Goal: Task Accomplishment & Management: Manage account settings

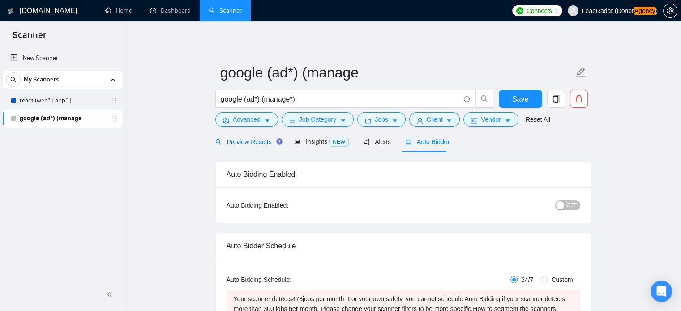
click at [242, 141] on span "Preview Results" at bounding box center [247, 141] width 64 height 7
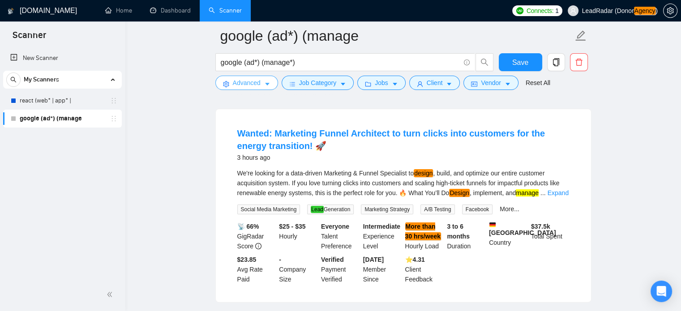
scroll to position [79, 0]
click at [265, 84] on icon "caret-down" at bounding box center [267, 84] width 4 height 3
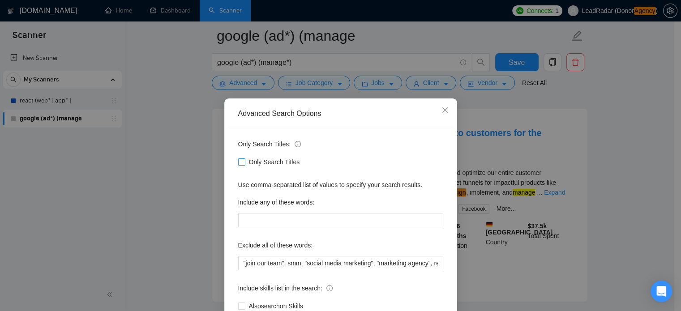
click at [263, 166] on span "Only Search Titles" at bounding box center [274, 162] width 58 height 10
click at [244, 165] on input "Only Search Titles" at bounding box center [241, 161] width 6 height 6
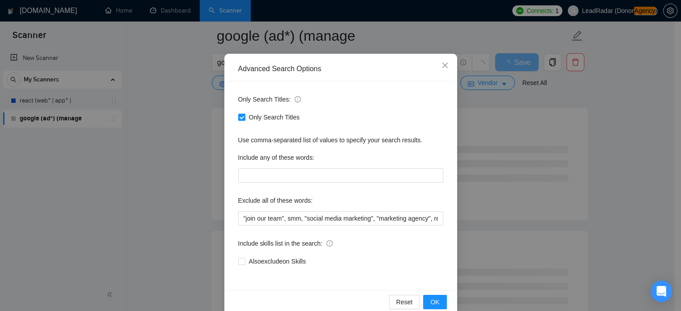
scroll to position [42, 0]
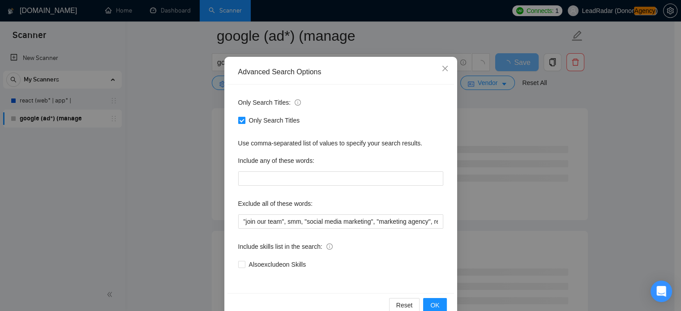
click at [238, 119] on input "Only Search Titles" at bounding box center [241, 120] width 6 height 6
click at [241, 118] on span at bounding box center [241, 120] width 7 height 7
click at [241, 118] on input "Only Search Titles" at bounding box center [241, 120] width 6 height 6
click at [436, 301] on button "OK" at bounding box center [434, 305] width 23 height 14
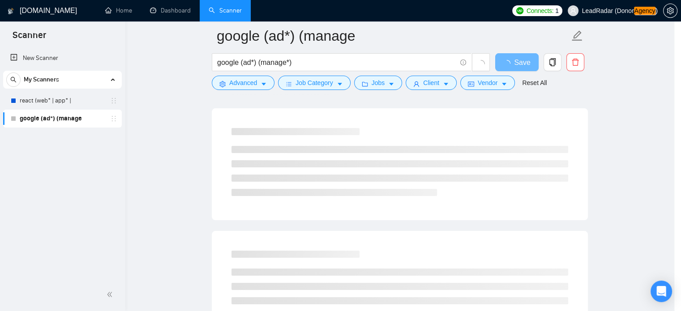
scroll to position [16, 0]
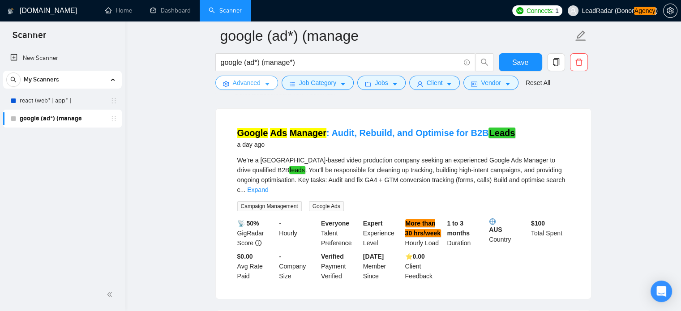
click at [262, 85] on button "Advanced" at bounding box center [246, 83] width 63 height 14
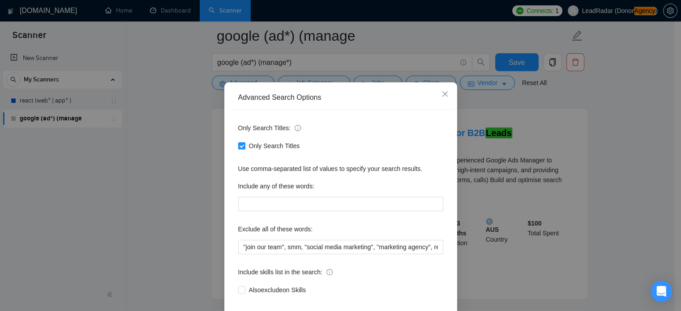
click at [254, 153] on div "Only Search Titles" at bounding box center [340, 146] width 205 height 14
click at [254, 151] on span "Only Search Titles" at bounding box center [274, 146] width 58 height 10
click at [275, 151] on span "Only Search Titles" at bounding box center [274, 146] width 58 height 10
click at [244, 149] on input "Only Search Titles" at bounding box center [241, 145] width 6 height 6
checkbox input "false"
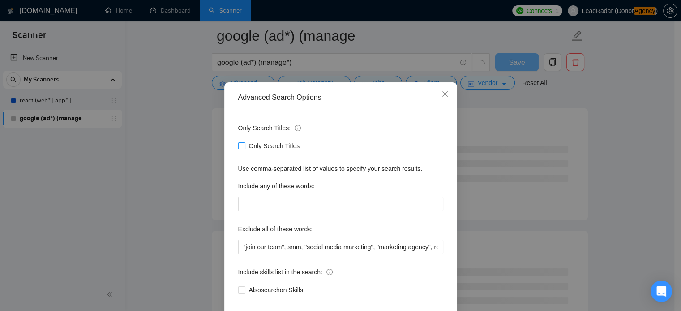
scroll to position [61, 0]
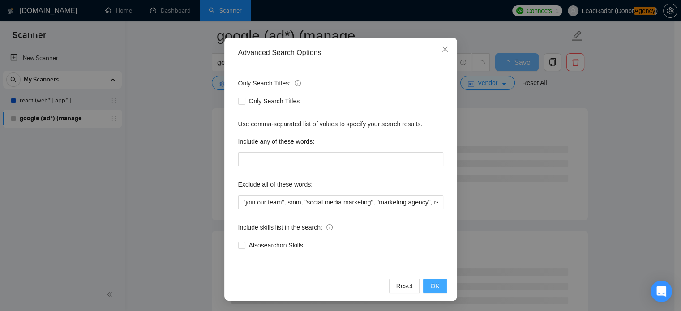
click at [439, 284] on button "OK" at bounding box center [434, 286] width 23 height 14
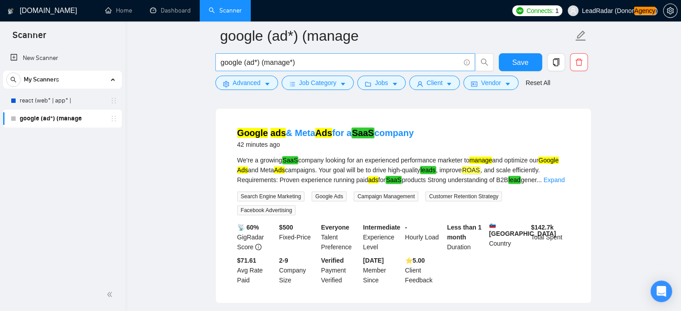
click at [315, 61] on input "google (ad*) (manage*)" at bounding box center [340, 62] width 239 height 11
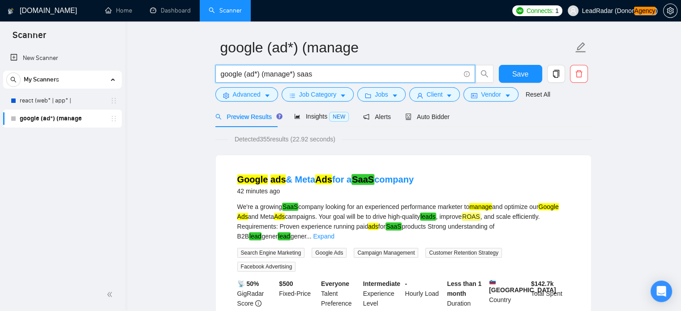
scroll to position [0, 0]
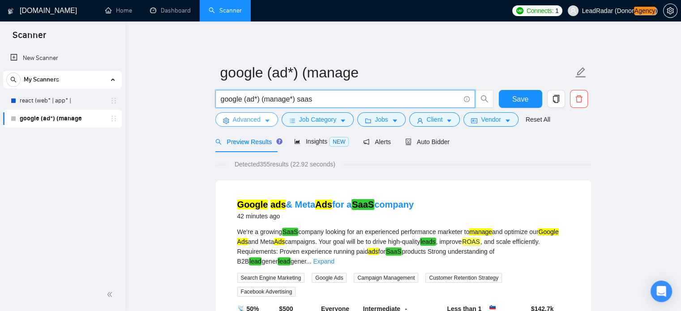
type input "google (ad*) (manage*) saas"
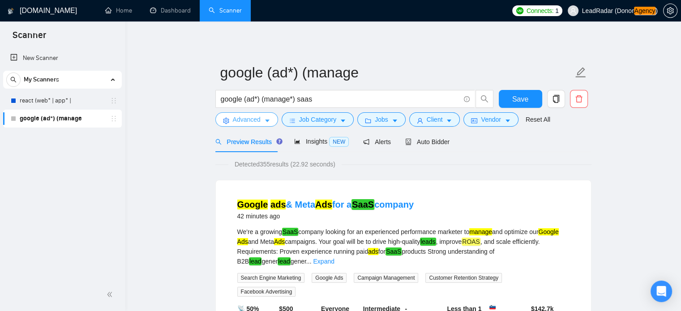
click at [263, 121] on button "Advanced" at bounding box center [246, 119] width 63 height 14
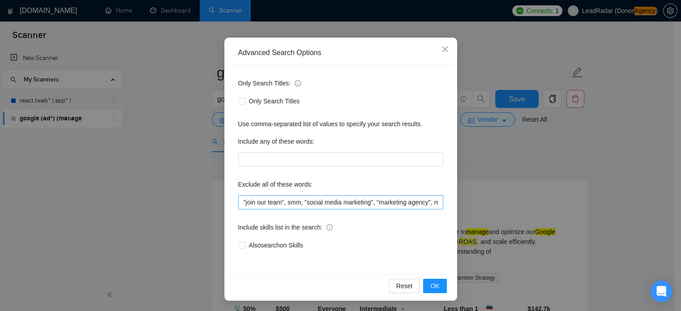
scroll to position [0, 205]
click at [437, 200] on input ""join our team", smm, "social media marketing", "marketing agency", restricted,…" at bounding box center [340, 202] width 205 height 14
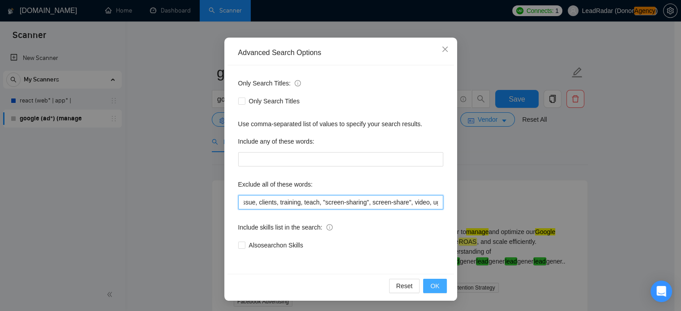
type input ""join our team", smm, "social media marketing", "marketing agency", restricted,…"
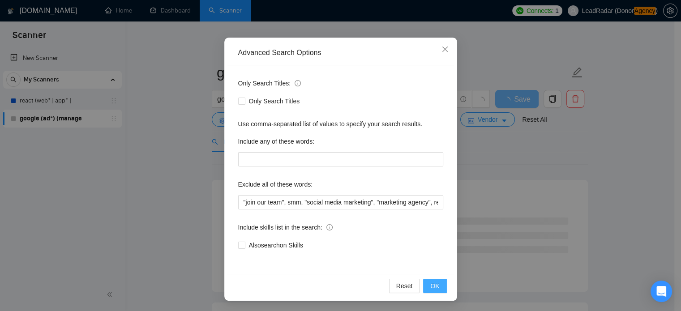
click at [436, 286] on button "OK" at bounding box center [434, 286] width 23 height 14
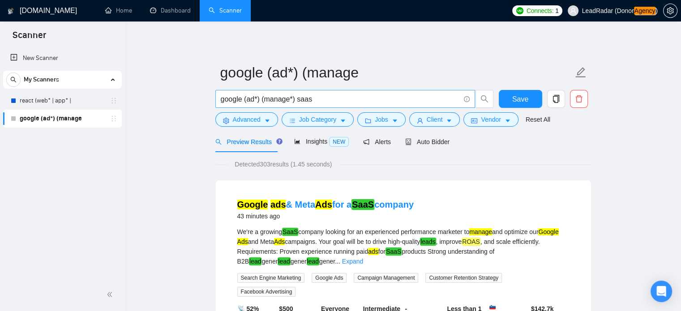
click at [328, 97] on input "google (ad*) (manage*) saas" at bounding box center [340, 99] width 239 height 11
click at [430, 145] on span "Auto Bidder" at bounding box center [427, 141] width 44 height 7
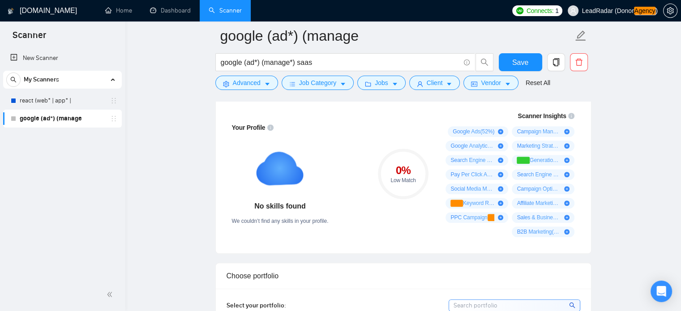
scroll to position [614, 0]
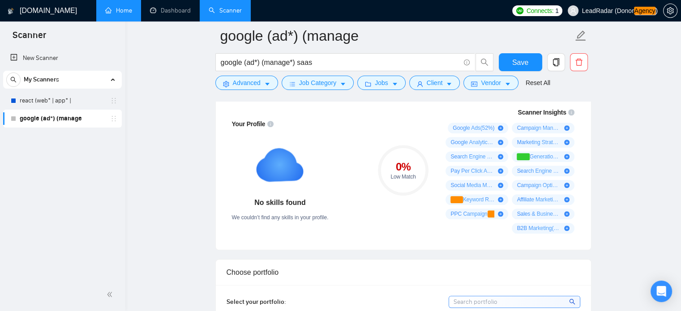
click at [122, 7] on link "Home" at bounding box center [118, 11] width 27 height 8
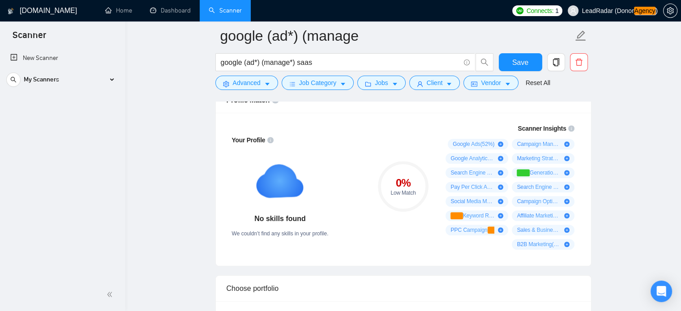
scroll to position [598, 0]
click at [525, 55] on button "Save" at bounding box center [520, 62] width 43 height 18
click at [85, 80] on div "My Scanners" at bounding box center [62, 80] width 112 height 18
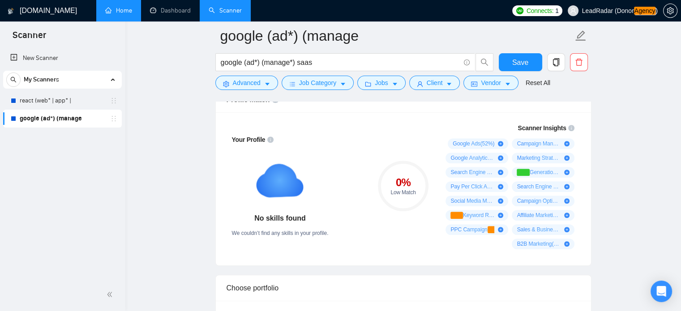
click at [126, 9] on link "Home" at bounding box center [118, 11] width 27 height 8
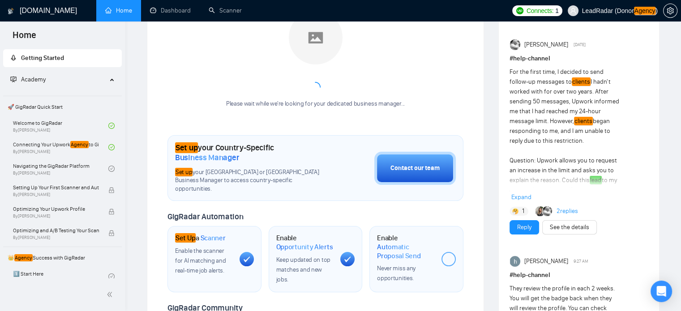
scroll to position [155, 0]
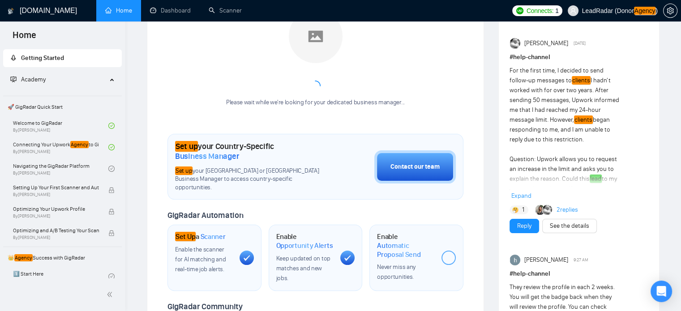
click at [521, 196] on span "Expand" at bounding box center [521, 196] width 20 height 8
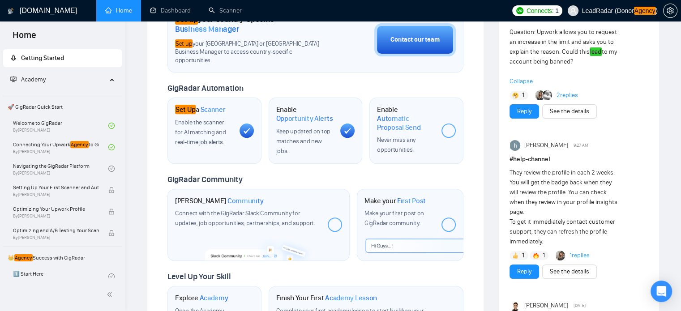
scroll to position [281, 0]
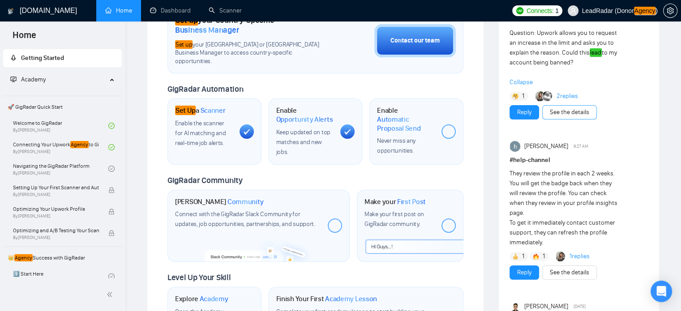
click at [552, 109] on link "See the details" at bounding box center [569, 112] width 39 height 10
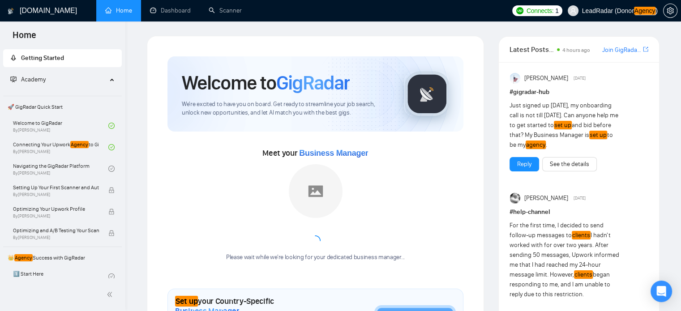
scroll to position [132, 0]
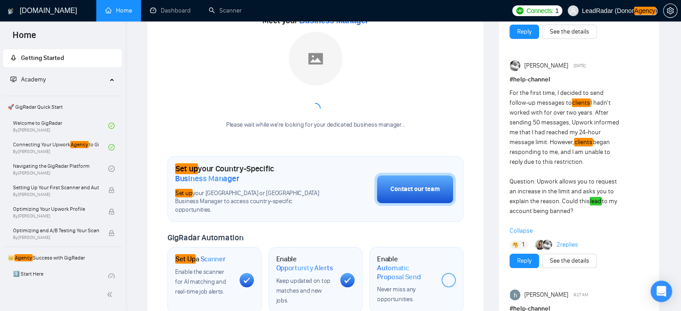
click at [573, 245] on link "2 replies" at bounding box center [566, 244] width 21 height 9
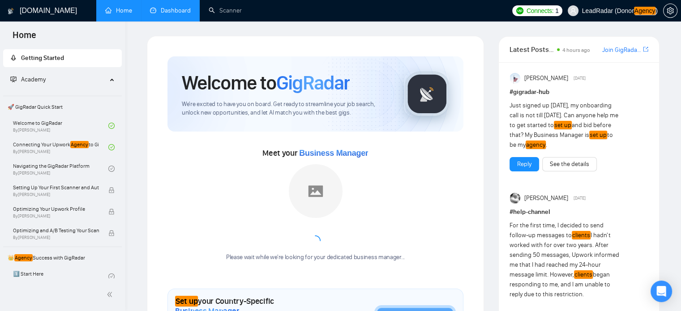
click at [168, 14] on link "Dashboard" at bounding box center [170, 11] width 41 height 8
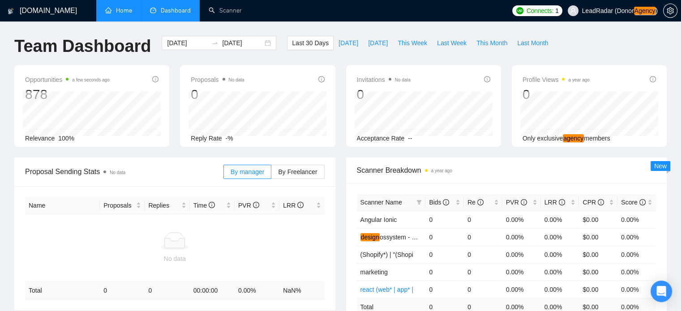
click at [128, 14] on link "Home" at bounding box center [118, 11] width 27 height 8
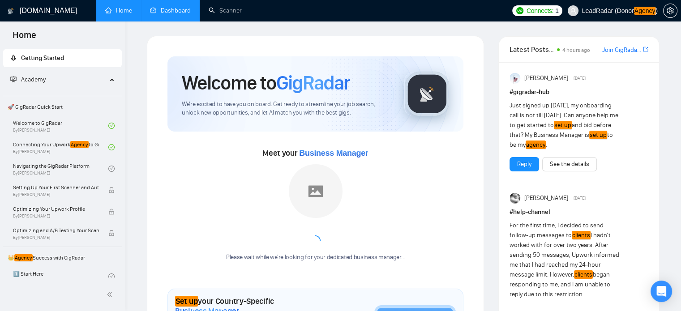
click at [171, 12] on link "Dashboard" at bounding box center [170, 11] width 41 height 8
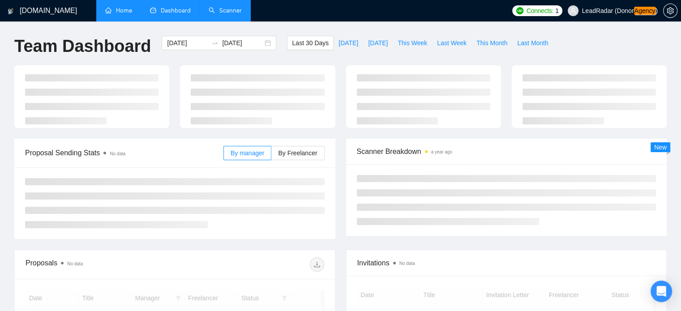
click at [211, 12] on link "Scanner" at bounding box center [225, 11] width 33 height 8
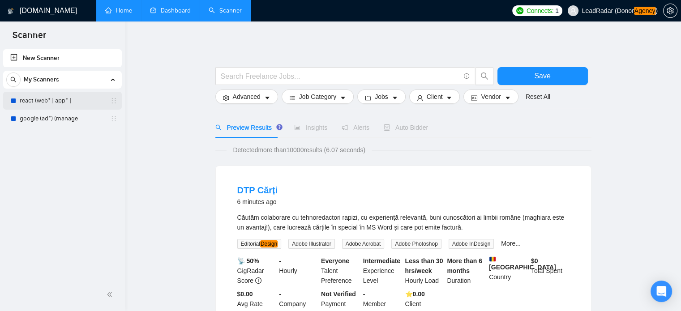
click at [64, 107] on link "react (web* | app* |" at bounding box center [62, 101] width 85 height 18
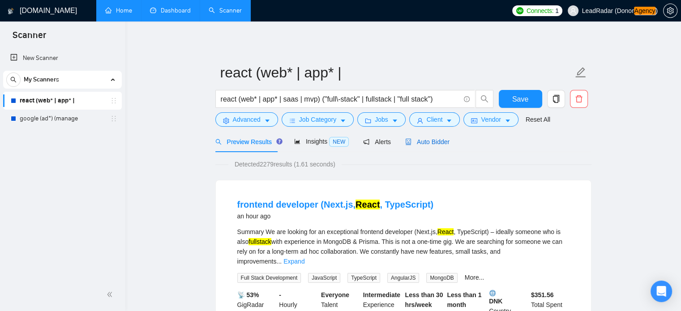
click at [429, 141] on span "Auto Bidder" at bounding box center [427, 141] width 44 height 7
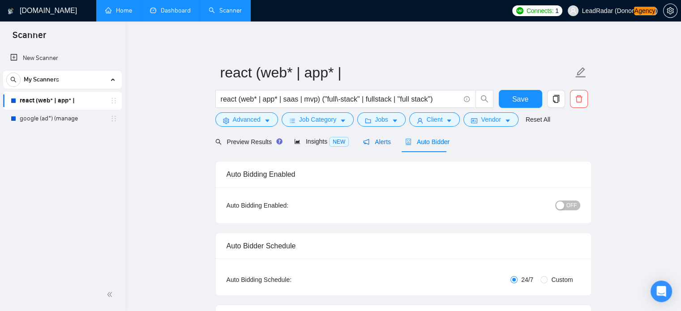
click at [378, 142] on span "Alerts" at bounding box center [377, 141] width 28 height 7
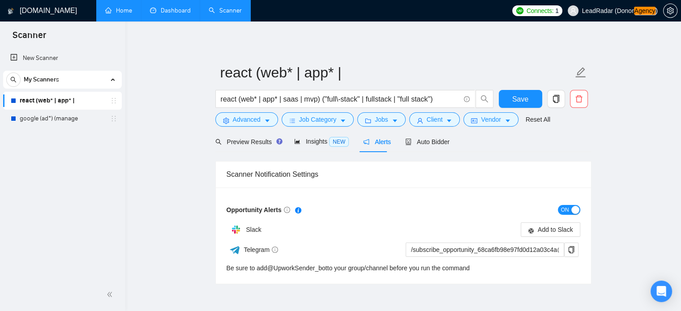
click at [573, 212] on div "button" at bounding box center [575, 210] width 8 height 8
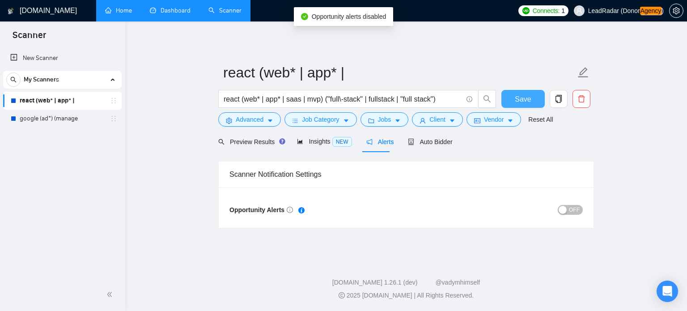
click at [515, 98] on button "Save" at bounding box center [523, 99] width 43 height 18
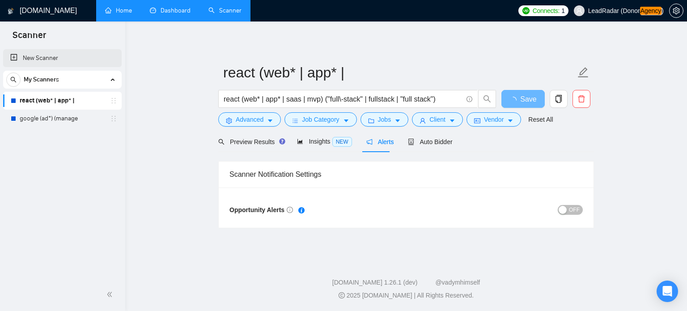
click at [15, 56] on link "New Scanner" at bounding box center [62, 58] width 104 height 18
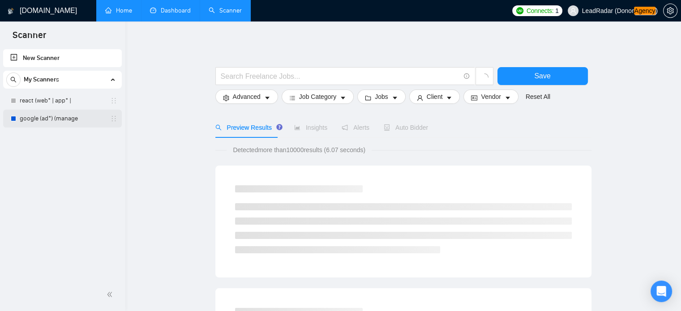
click at [68, 119] on link "google (ad*) (manage" at bounding box center [62, 119] width 85 height 18
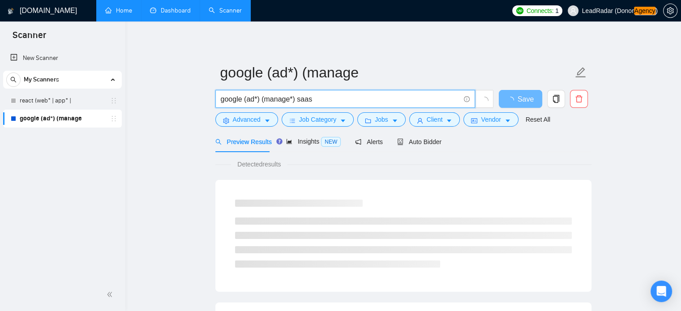
drag, startPoint x: 321, startPoint y: 102, endPoint x: 169, endPoint y: 106, distance: 152.7
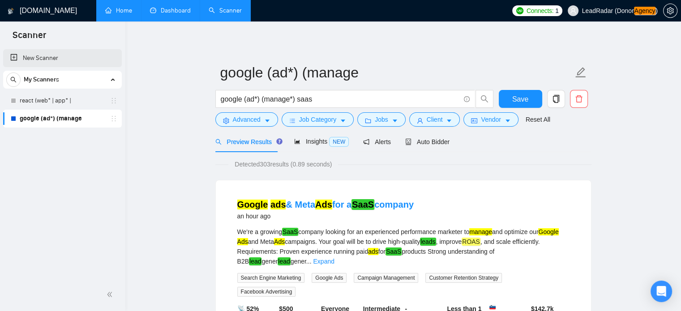
click at [38, 59] on link "New Scanner" at bounding box center [62, 58] width 104 height 18
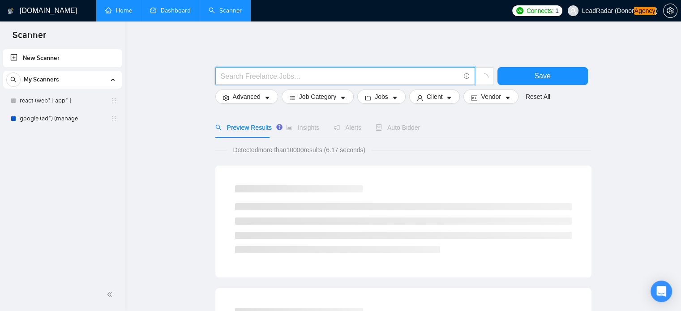
click at [268, 75] on input "text" at bounding box center [340, 76] width 239 height 11
paste input "google (ad*) (manage*) saas"
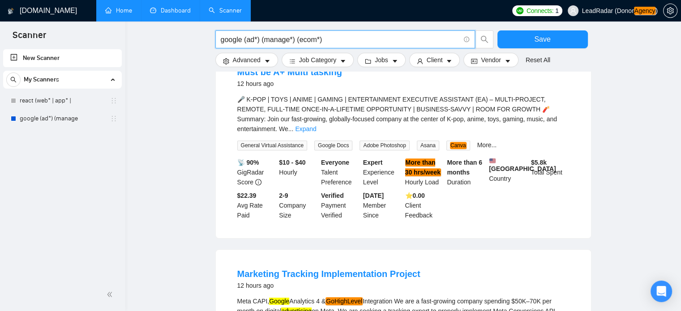
scroll to position [555, 0]
click at [221, 43] on input "google (ad*) (manage*) (ecom*)" at bounding box center [340, 39] width 239 height 11
click at [298, 41] on input ""google (ad*) (manage*) (ecom*)" at bounding box center [340, 39] width 239 height 11
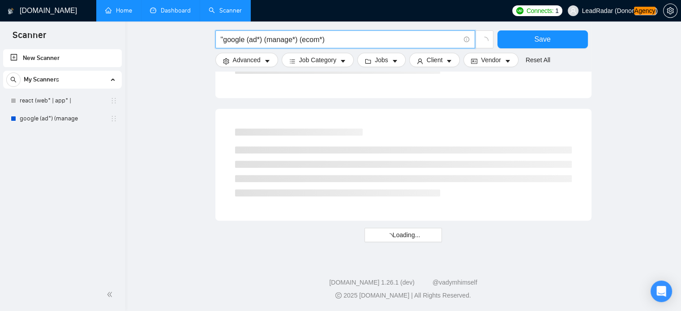
click at [296, 41] on input ""google (ad*) (manage*) (ecom*)" at bounding box center [340, 39] width 239 height 11
click at [297, 41] on input ""google (ad*) (manage*) (ecom*)" at bounding box center [340, 39] width 239 height 11
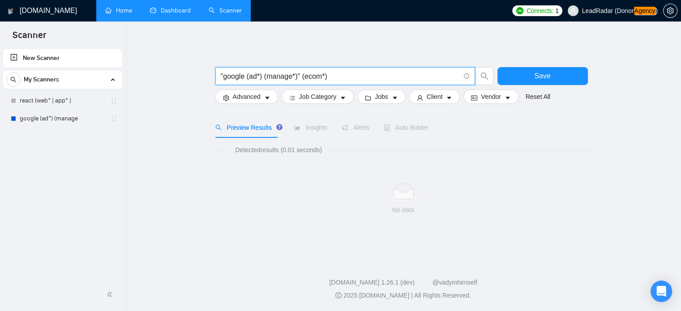
scroll to position [0, 0]
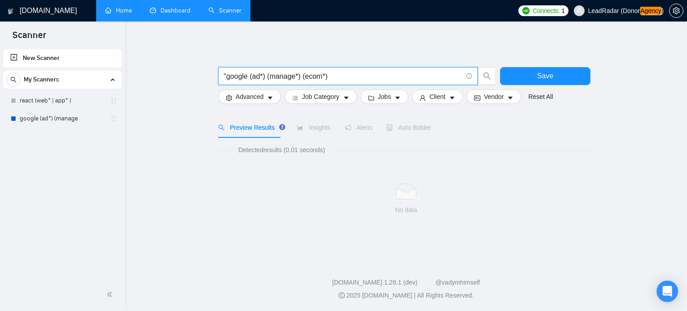
click at [225, 77] on input ""google (ad*) (manage*) (ecom*)" at bounding box center [343, 76] width 239 height 11
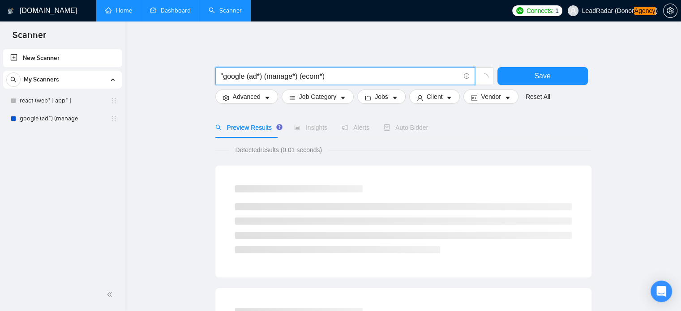
click at [227, 78] on input ""google (ad*) (manage*) (ecom*)" at bounding box center [340, 76] width 239 height 11
click at [223, 77] on input ""google (ad*) (manage*) (ecom*)" at bounding box center [340, 76] width 239 height 11
click at [296, 77] on input "(google (ad*) (manage*) (ecom*)" at bounding box center [340, 76] width 239 height 11
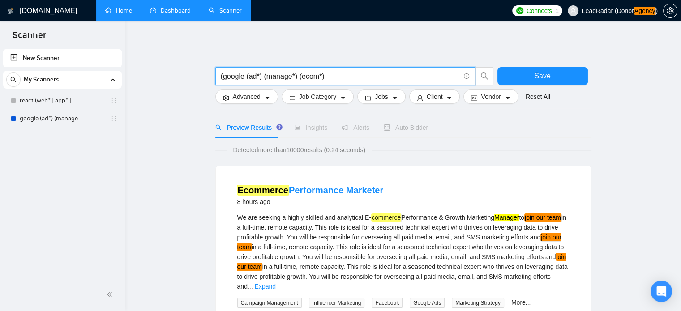
click at [224, 77] on input "(google (ad*) (manage*) (ecom*)" at bounding box center [340, 76] width 239 height 11
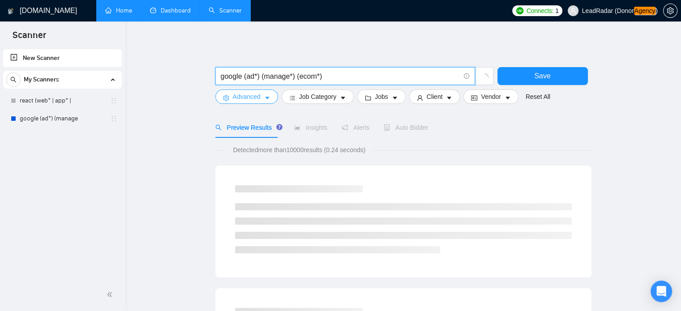
type input "google (ad*) (manage*) (ecom*)"
click at [243, 98] on span "Advanced" at bounding box center [247, 97] width 28 height 10
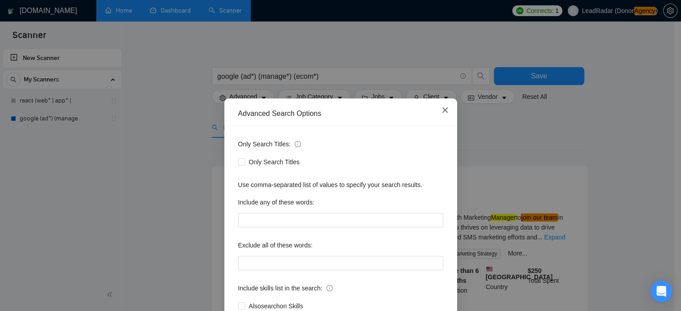
click at [441, 111] on icon "close" at bounding box center [444, 110] width 7 height 7
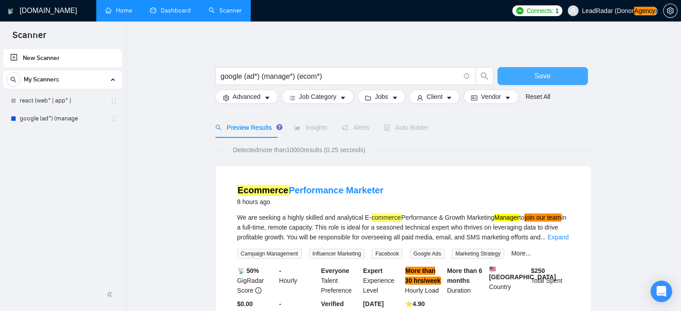
click at [580, 69] on button "Save" at bounding box center [542, 76] width 90 height 18
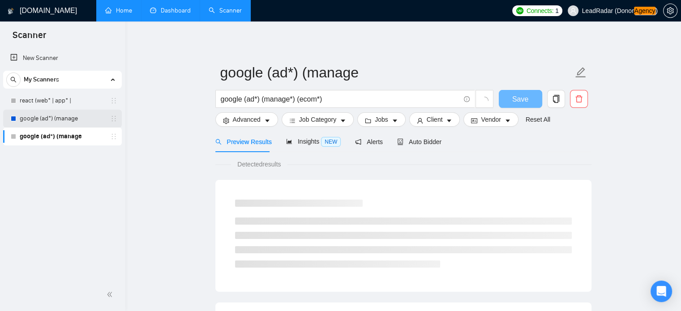
click at [40, 122] on link "google (ad*) (manage" at bounding box center [62, 119] width 85 height 18
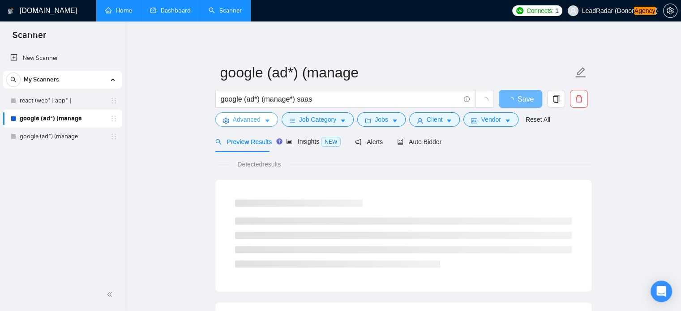
click at [260, 121] on button "Advanced" at bounding box center [246, 119] width 63 height 14
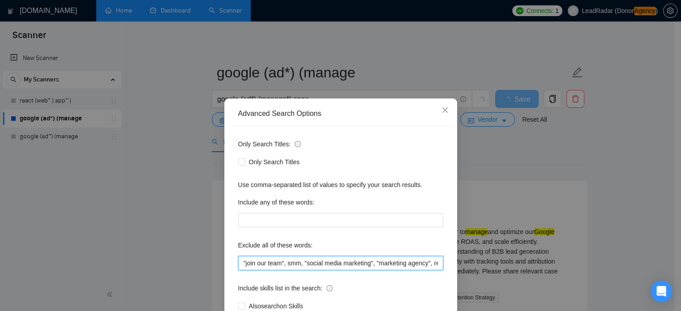
click at [362, 258] on input ""join our team", smm, "social media marketing", "marketing agency", restricted,…" at bounding box center [340, 263] width 205 height 14
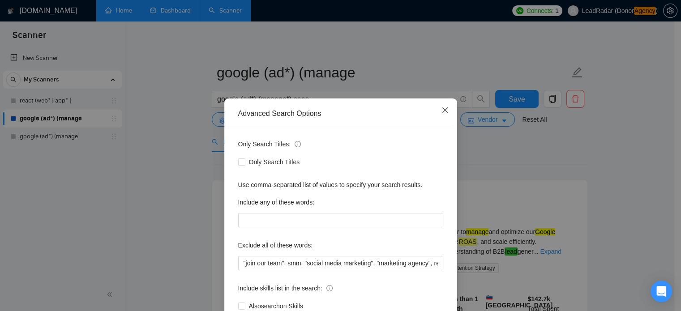
drag, startPoint x: 444, startPoint y: 107, endPoint x: 428, endPoint y: 108, distance: 16.1
click at [444, 108] on icon "close" at bounding box center [444, 110] width 7 height 7
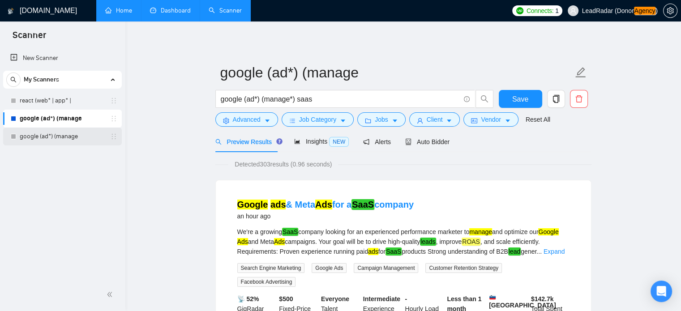
click at [38, 141] on link "google (ad*) (manage" at bounding box center [62, 137] width 85 height 18
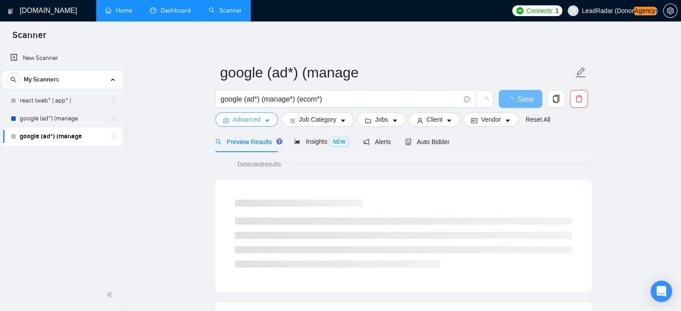
click at [257, 118] on span "Advanced" at bounding box center [247, 120] width 28 height 10
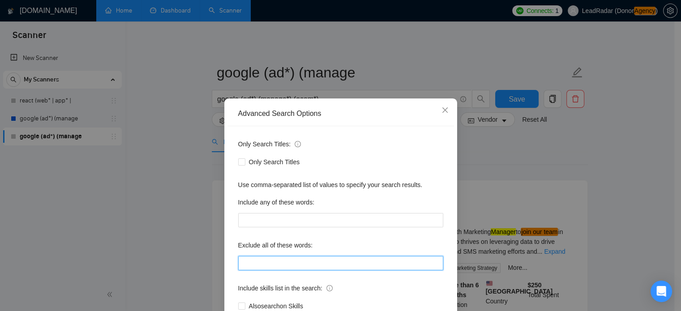
click at [285, 270] on input "text" at bounding box center [340, 263] width 205 height 14
paste input ""join our team", smm, "social media marketing", "marketing agency", restricted,…"
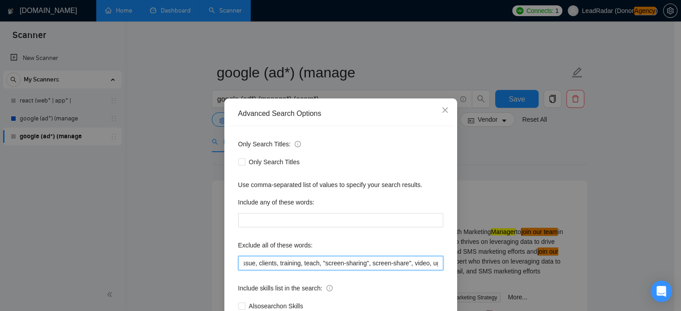
scroll to position [61, 0]
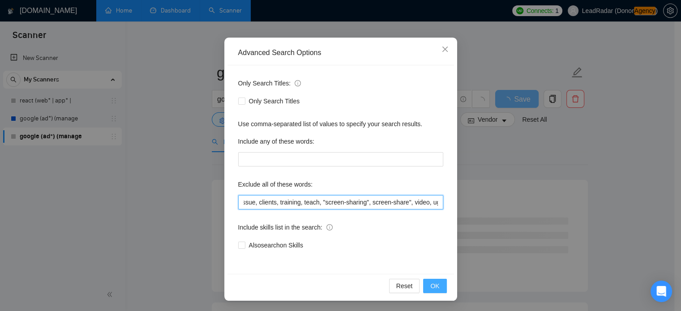
type input ""join our team", smm, "social media marketing", "marketing agency", restricted,…"
click at [431, 285] on span "OK" at bounding box center [434, 286] width 9 height 10
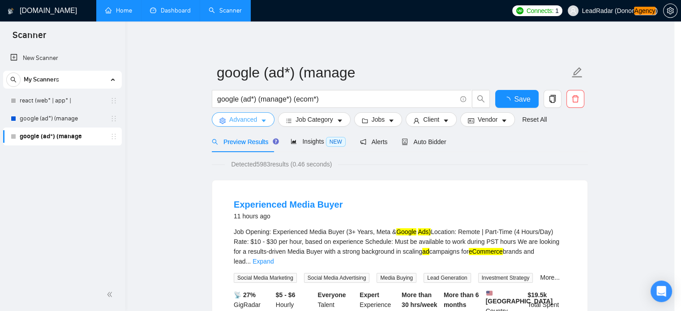
scroll to position [0, 0]
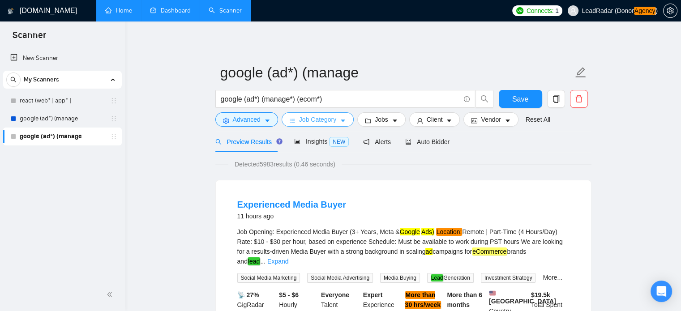
click at [312, 123] on span "Job Category" at bounding box center [317, 120] width 37 height 10
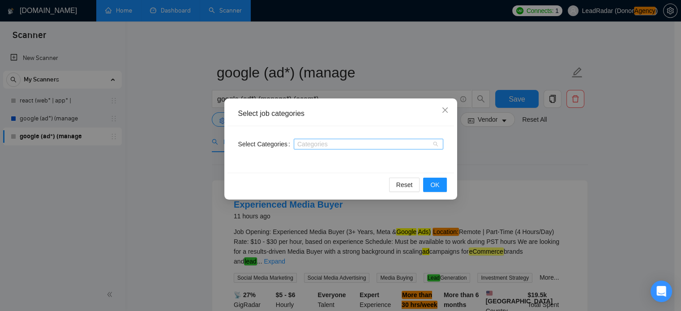
click at [319, 146] on div at bounding box center [364, 144] width 136 height 7
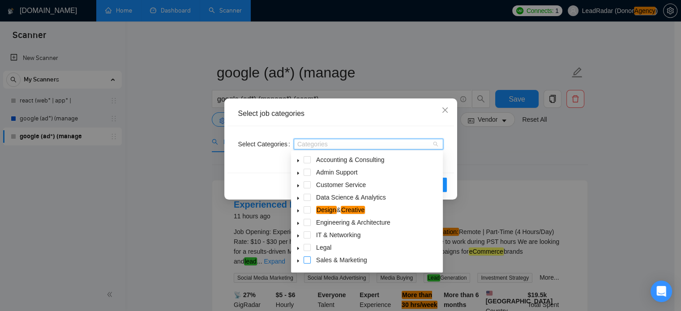
click at [308, 261] on span at bounding box center [306, 259] width 7 height 7
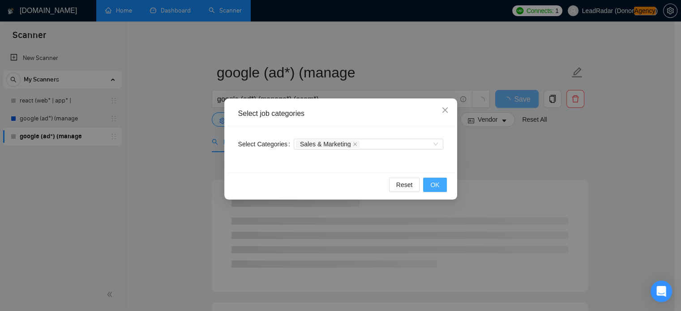
click at [444, 188] on button "OK" at bounding box center [434, 185] width 23 height 14
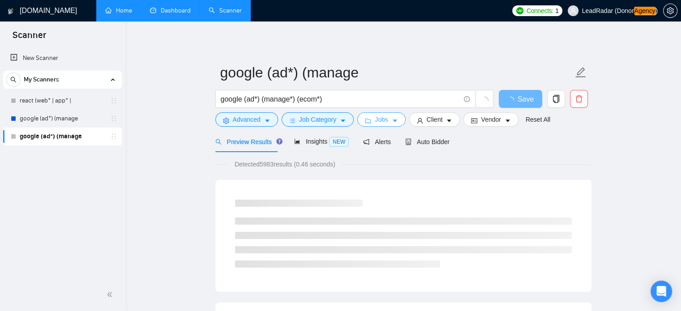
click at [386, 116] on button "Jobs" at bounding box center [381, 119] width 48 height 14
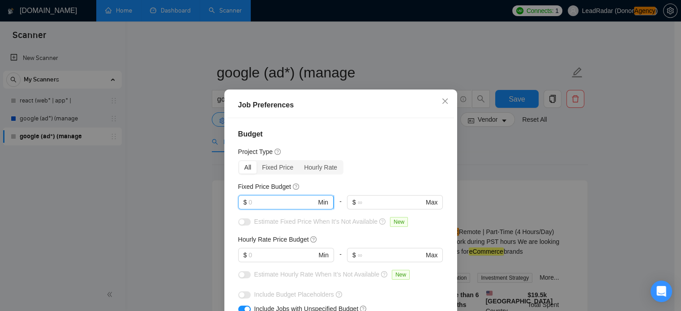
click at [267, 198] on input "text" at bounding box center [282, 202] width 68 height 10
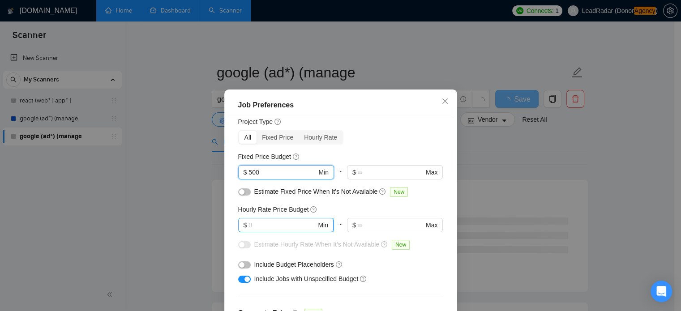
scroll to position [30, 0]
type input "500"
click at [251, 227] on input "text" at bounding box center [282, 225] width 68 height 10
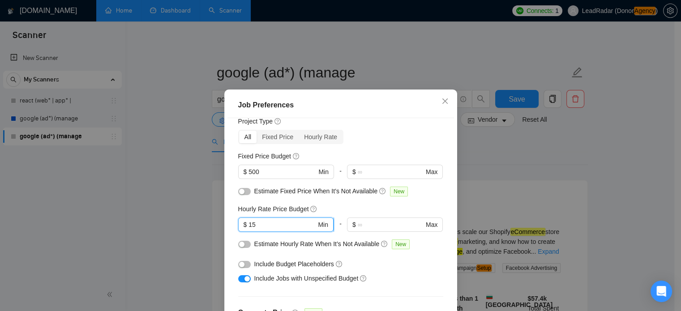
type input "1"
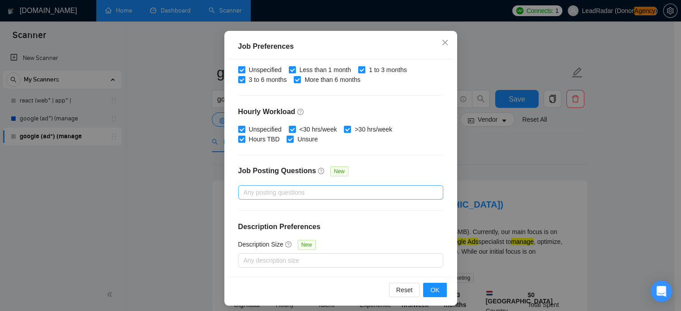
scroll to position [59, 0]
type input "25"
click at [431, 291] on span "OK" at bounding box center [434, 290] width 9 height 10
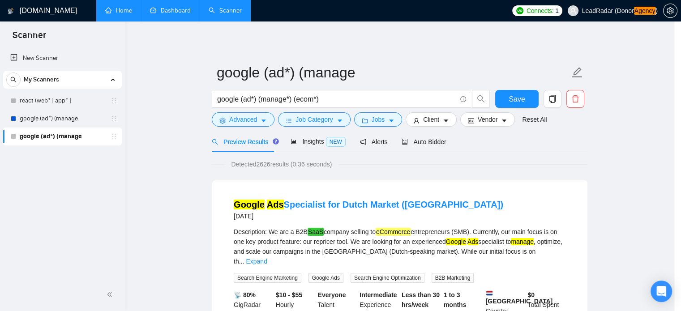
scroll to position [28, 0]
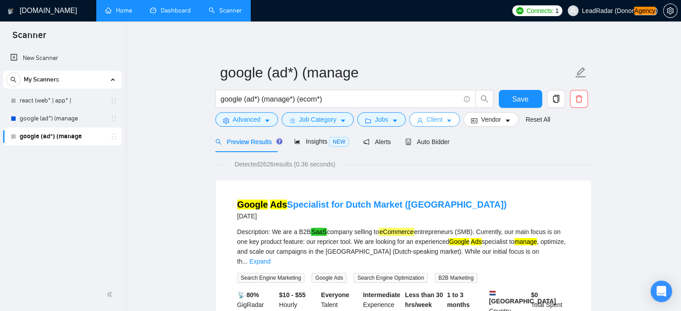
click at [427, 120] on span "Client" at bounding box center [435, 120] width 16 height 10
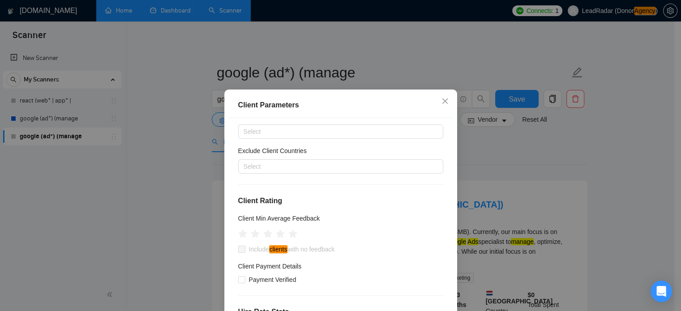
scroll to position [32, 0]
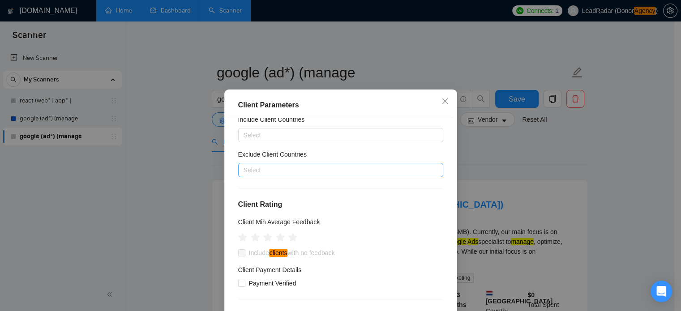
click at [293, 168] on div at bounding box center [336, 170] width 192 height 11
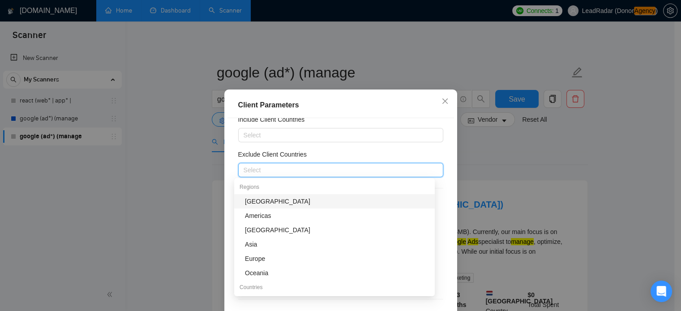
click at [260, 201] on div "[GEOGRAPHIC_DATA]" at bounding box center [337, 201] width 184 height 10
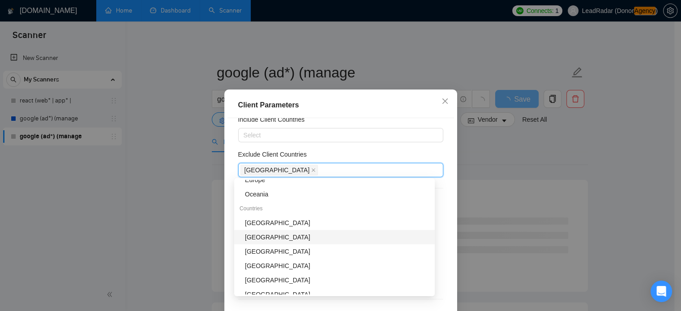
scroll to position [79, 0]
click at [279, 250] on div "[GEOGRAPHIC_DATA]" at bounding box center [337, 251] width 184 height 10
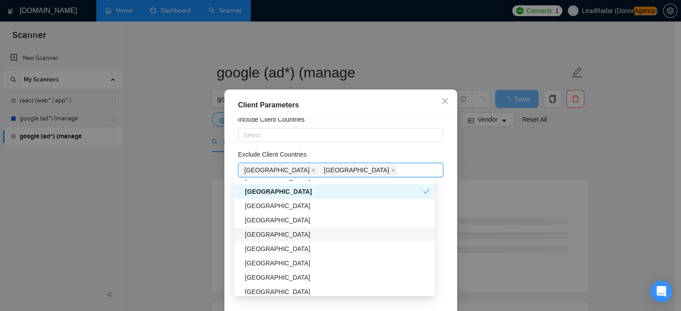
scroll to position [139, 0]
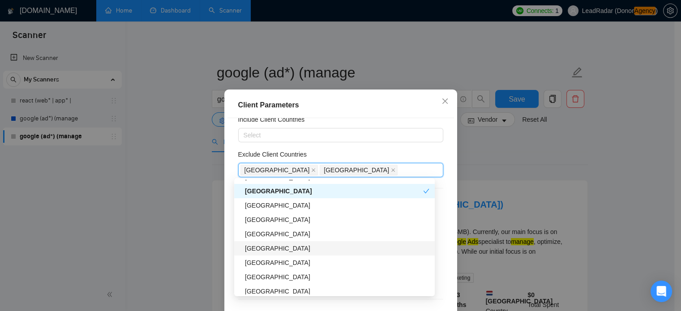
click at [280, 247] on div "[GEOGRAPHIC_DATA]" at bounding box center [337, 248] width 184 height 10
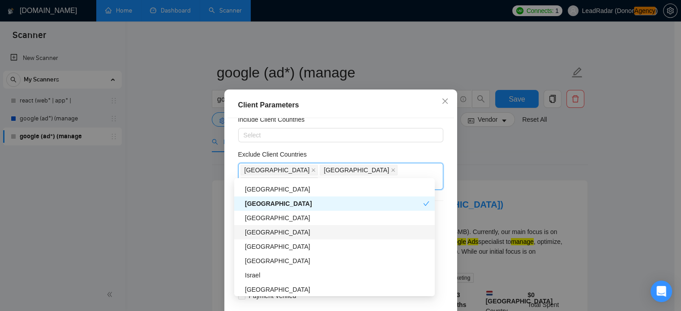
scroll to position [188, 0]
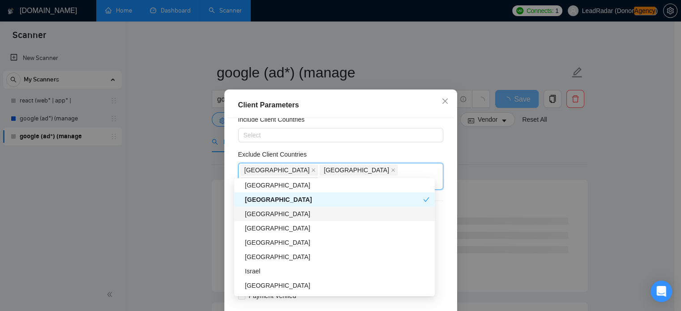
click at [301, 220] on div "[GEOGRAPHIC_DATA]" at bounding box center [334, 214] width 201 height 14
click at [299, 218] on div "[GEOGRAPHIC_DATA]" at bounding box center [334, 214] width 178 height 10
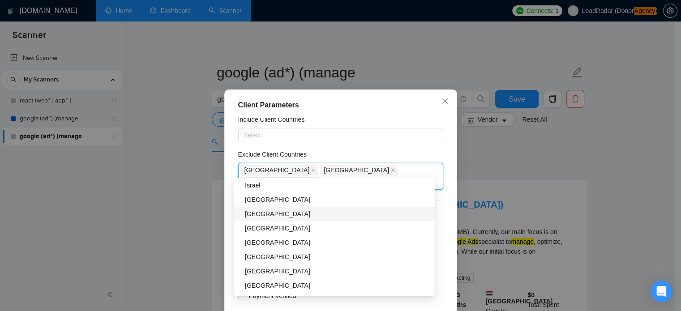
scroll to position [274, 0]
click at [303, 213] on div "[GEOGRAPHIC_DATA]" at bounding box center [337, 214] width 184 height 10
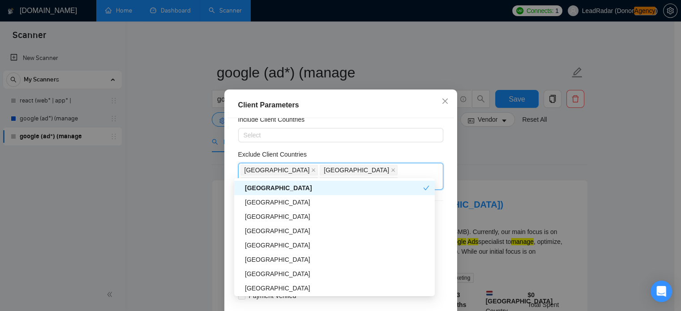
scroll to position [300, 0]
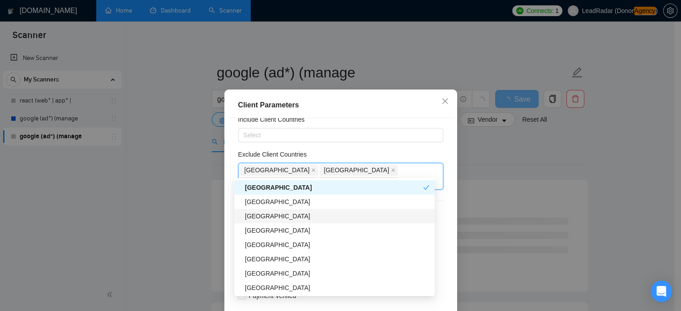
click at [301, 215] on div "[GEOGRAPHIC_DATA]" at bounding box center [337, 216] width 184 height 10
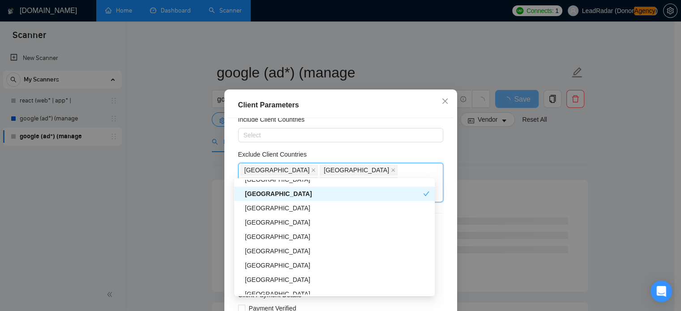
scroll to position [323, 0]
click at [292, 224] on div "[GEOGRAPHIC_DATA]" at bounding box center [337, 222] width 184 height 10
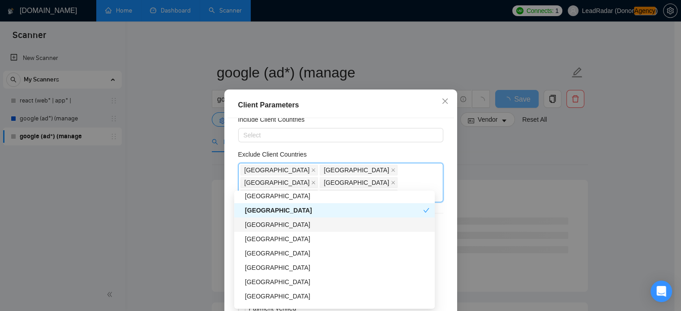
scroll to position [348, 0]
click at [292, 223] on div "[GEOGRAPHIC_DATA]" at bounding box center [337, 224] width 184 height 10
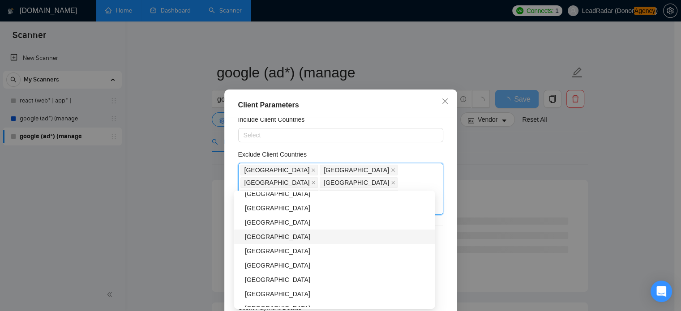
scroll to position [394, 0]
click at [294, 241] on div "[GEOGRAPHIC_DATA]" at bounding box center [334, 235] width 201 height 14
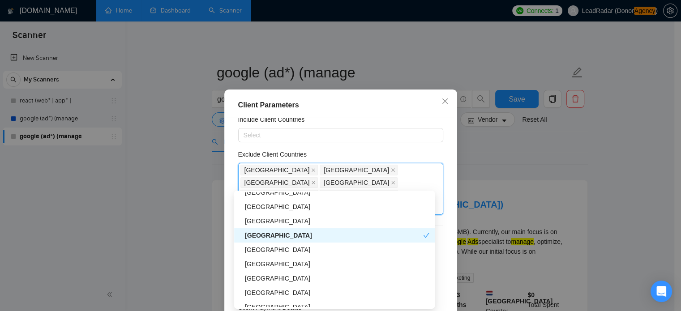
click at [294, 236] on div "[GEOGRAPHIC_DATA]" at bounding box center [334, 235] width 178 height 10
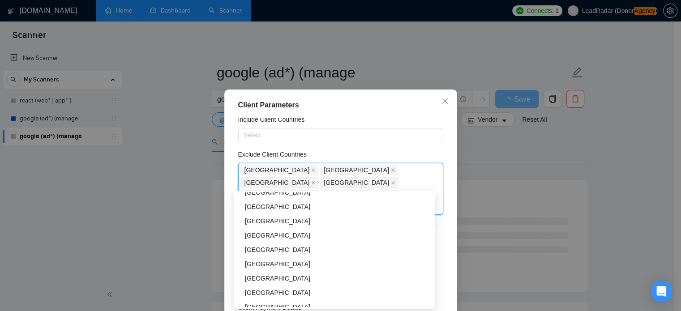
scroll to position [452, 0]
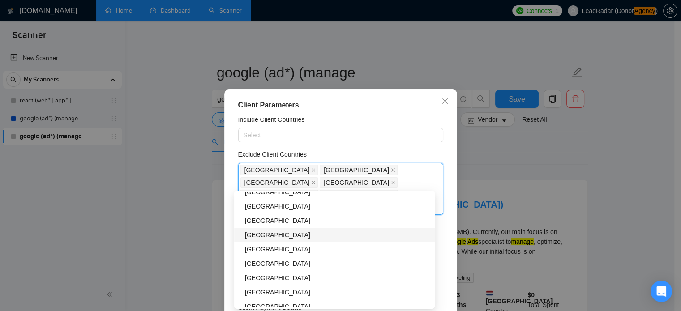
click at [284, 234] on div "[GEOGRAPHIC_DATA]" at bounding box center [337, 235] width 184 height 10
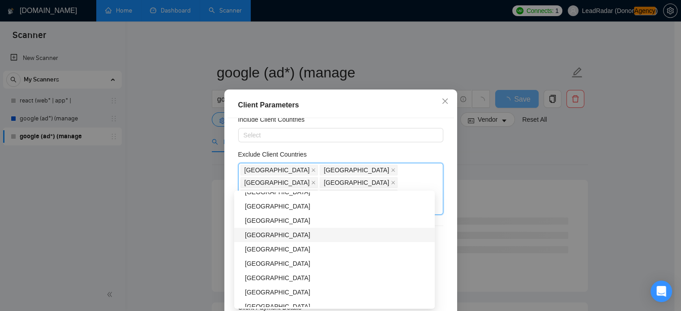
scroll to position [524, 0]
click at [299, 233] on div "[GEOGRAPHIC_DATA]" at bounding box center [337, 235] width 184 height 10
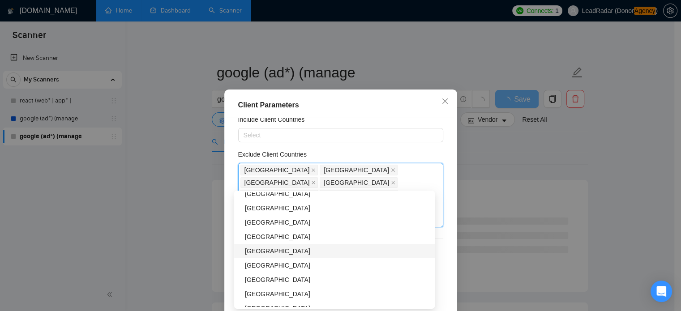
scroll to position [593, 0]
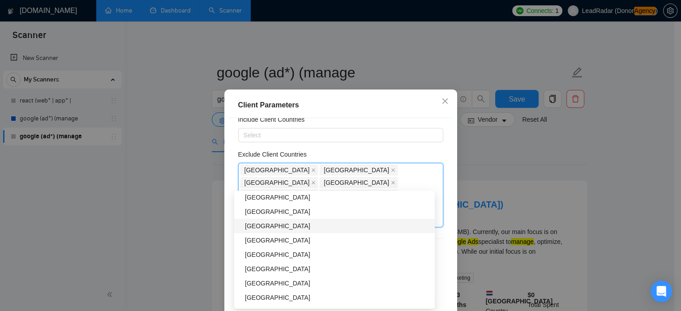
click at [307, 225] on div "[GEOGRAPHIC_DATA]" at bounding box center [337, 226] width 184 height 10
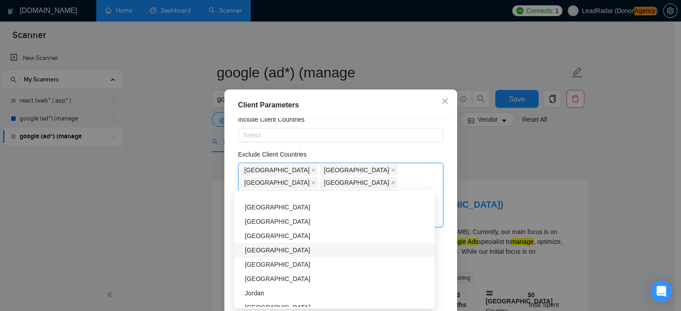
scroll to position [784, 0]
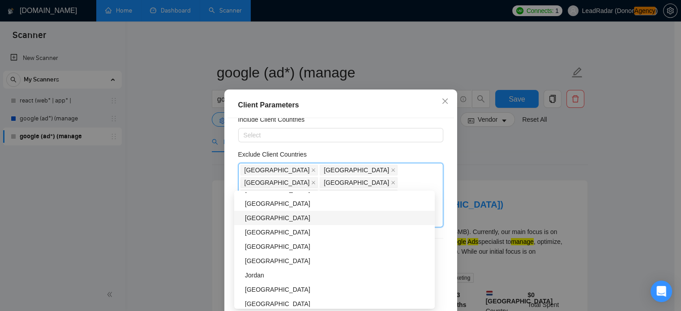
click at [310, 219] on div "[GEOGRAPHIC_DATA]" at bounding box center [337, 218] width 184 height 10
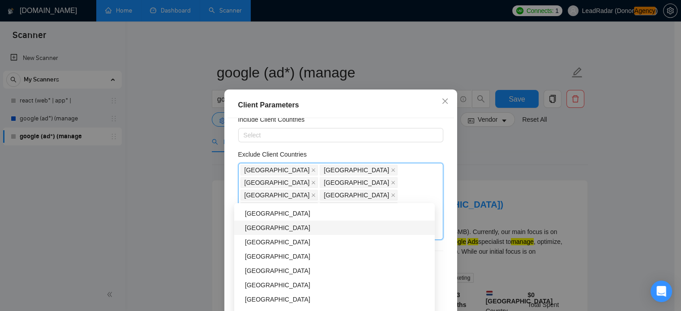
scroll to position [896, 0]
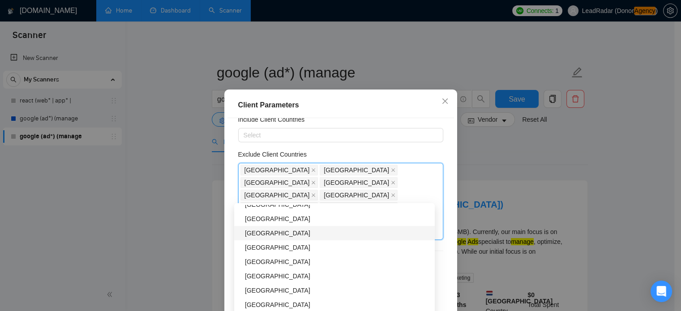
click at [312, 238] on div "[GEOGRAPHIC_DATA]" at bounding box center [337, 233] width 184 height 10
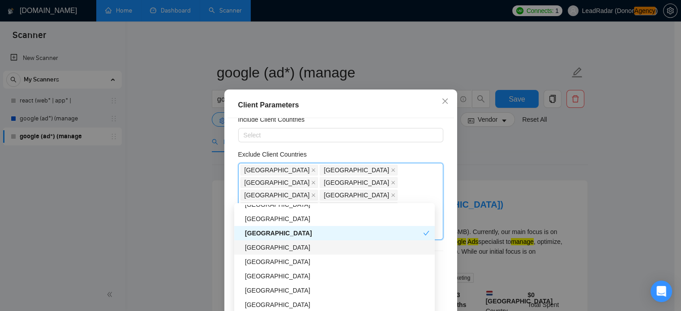
click at [311, 252] on div "[GEOGRAPHIC_DATA]" at bounding box center [334, 247] width 201 height 14
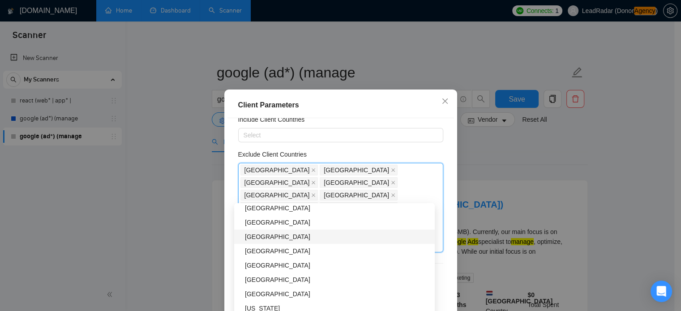
scroll to position [1037, 0]
click at [319, 237] on div "[GEOGRAPHIC_DATA]" at bounding box center [337, 235] width 184 height 10
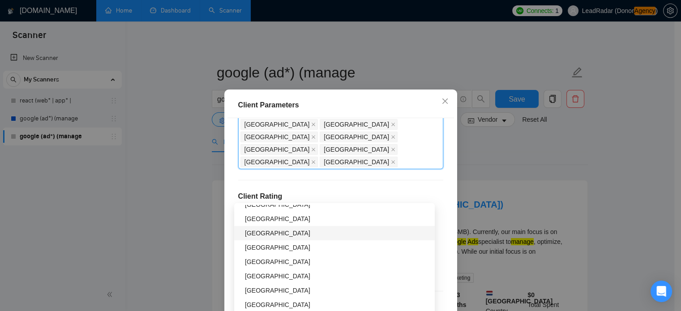
scroll to position [1312, 0]
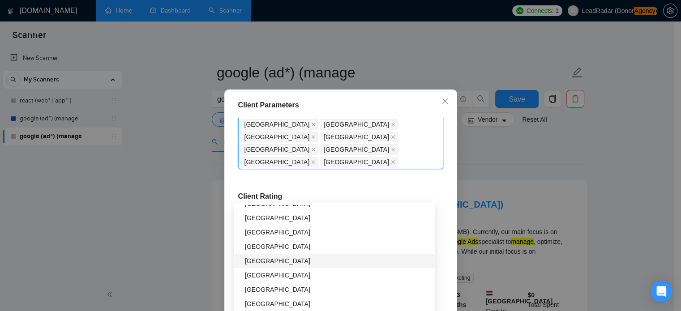
click at [261, 263] on div "[GEOGRAPHIC_DATA]" at bounding box center [337, 261] width 184 height 10
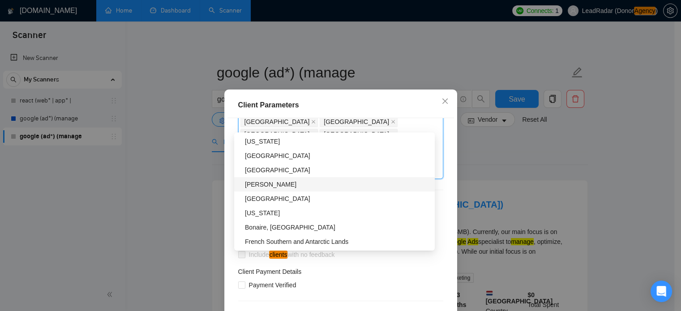
scroll to position [118, 0]
click at [437, 196] on div "Client Location Include Client Countries Select Exclude Client Countries [GEOGR…" at bounding box center [340, 227] width 226 height 218
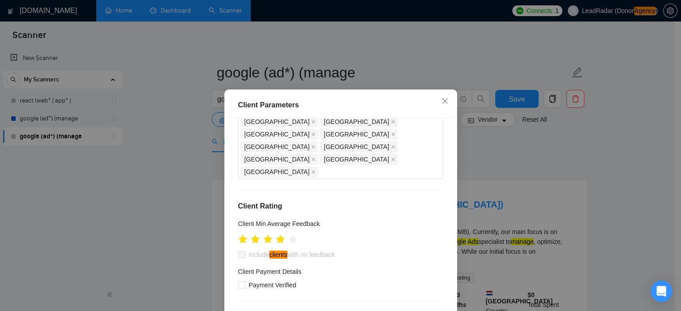
click at [277, 235] on icon "star" at bounding box center [280, 239] width 9 height 8
click at [279, 251] on em "clients" at bounding box center [278, 255] width 19 height 8
click at [244, 251] on input "Include clients with no feedback" at bounding box center [241, 254] width 6 height 6
checkbox input "true"
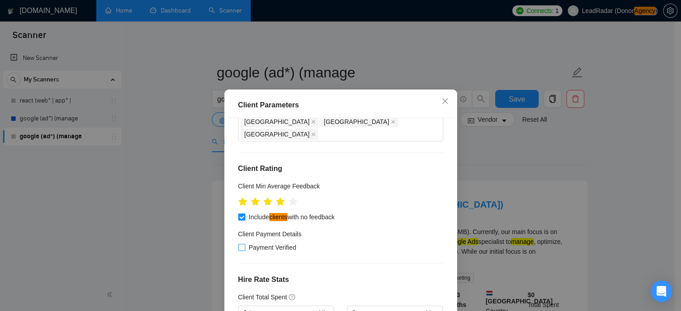
click at [276, 243] on span "Payment Verified" at bounding box center [272, 248] width 55 height 10
click at [244, 244] on input "Payment Verified" at bounding box center [241, 247] width 6 height 6
checkbox input "true"
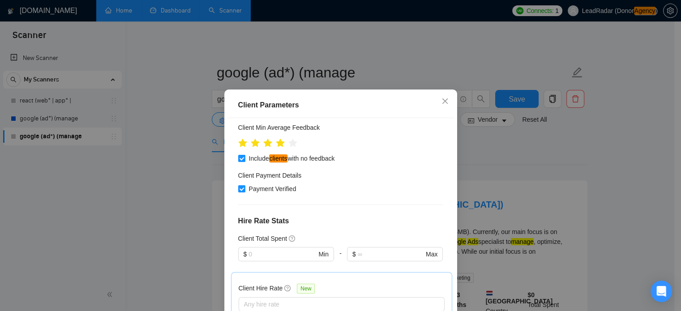
scroll to position [215, 0]
click at [279, 249] on input "text" at bounding box center [282, 254] width 68 height 10
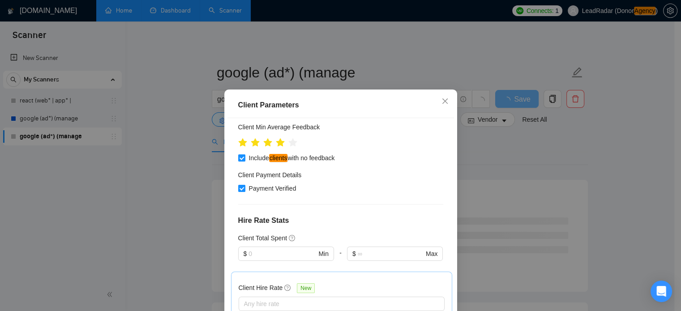
click at [297, 182] on div "Client Location Include Client Countries Select Exclude Client Countries [GEOGR…" at bounding box center [340, 227] width 226 height 218
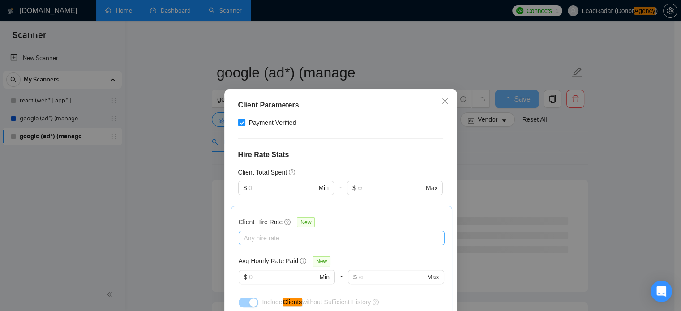
scroll to position [281, 0]
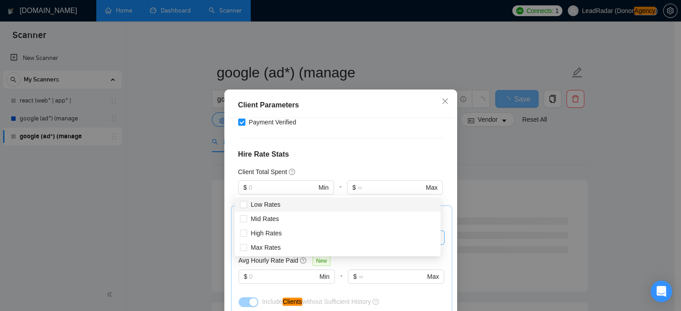
click at [269, 232] on div at bounding box center [337, 237] width 192 height 11
click at [247, 216] on span "Mid Rates" at bounding box center [264, 219] width 35 height 10
click at [246, 216] on input "Mid Rates" at bounding box center [243, 218] width 6 height 6
checkbox input "false"
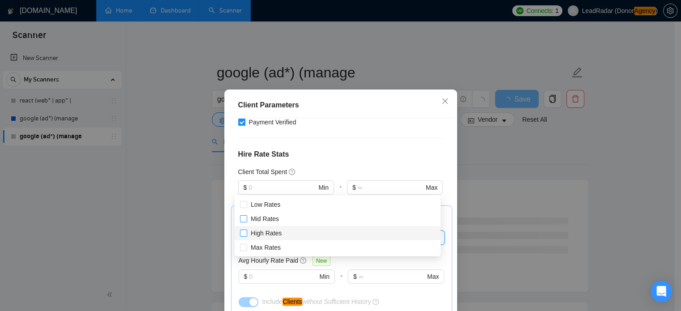
drag, startPoint x: 247, startPoint y: 233, endPoint x: 242, endPoint y: 232, distance: 5.8
click at [247, 233] on span "High Rates" at bounding box center [266, 233] width 38 height 10
click at [246, 233] on input "High Rates" at bounding box center [243, 233] width 6 height 6
checkbox input "false"
click at [243, 220] on input "Mid Rates" at bounding box center [243, 218] width 6 height 6
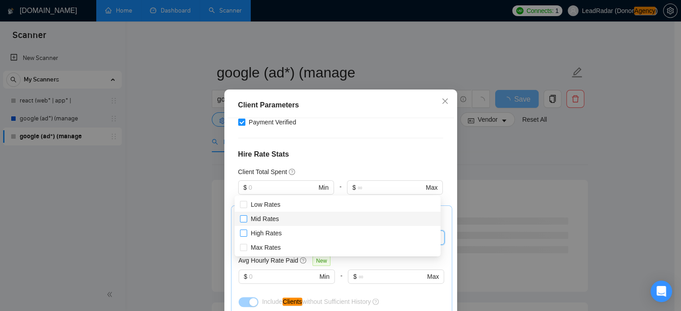
checkbox input "true"
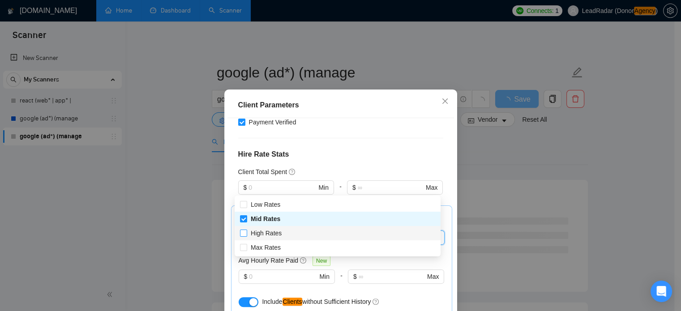
click at [242, 235] on input "High Rates" at bounding box center [243, 233] width 6 height 6
checkbox input "true"
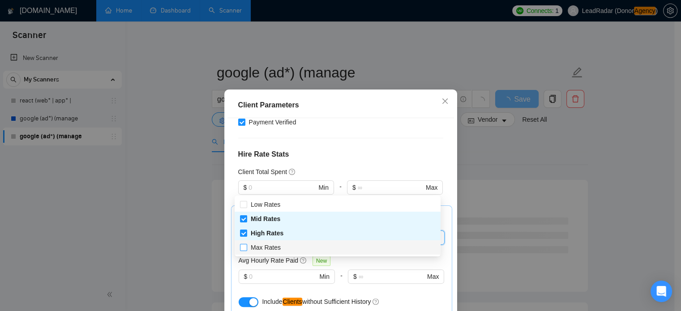
click at [242, 250] on span at bounding box center [243, 247] width 7 height 7
click at [242, 250] on input "Max Rates" at bounding box center [243, 247] width 6 height 6
click at [244, 248] on input "Max Rates" at bounding box center [243, 247] width 6 height 6
checkbox input "true"
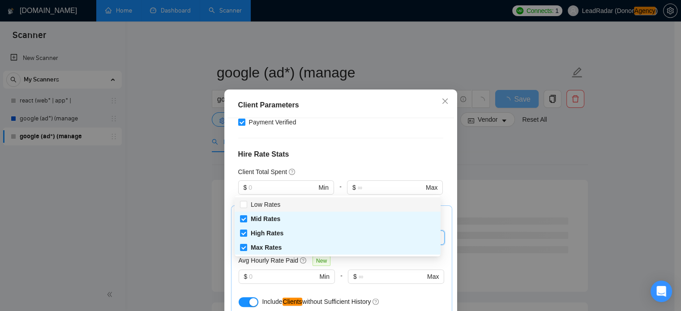
click at [391, 213] on div "Client Hire Rate New Mid Rates High Rates Max Rates Avg Hourly Rate Paid New $ …" at bounding box center [342, 261] width 206 height 96
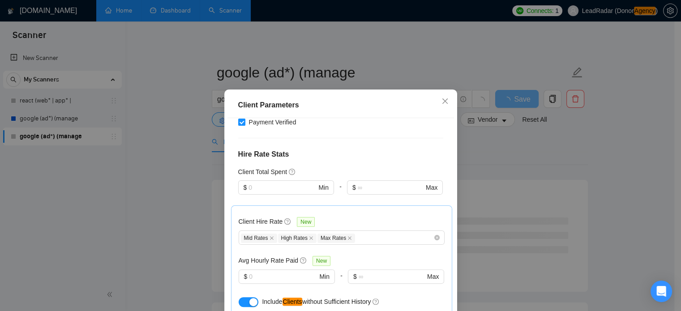
click at [273, 256] on div "Avg Hourly Rate Paid New $ Min - $ Max" at bounding box center [342, 275] width 206 height 39
click at [273, 272] on input "text" at bounding box center [283, 277] width 68 height 10
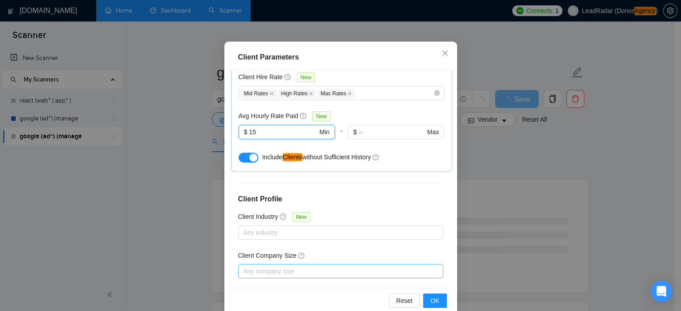
scroll to position [64, 0]
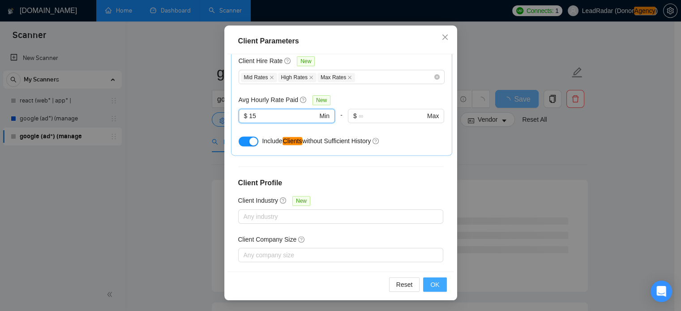
type input "15"
click at [432, 283] on span "OK" at bounding box center [434, 285] width 9 height 10
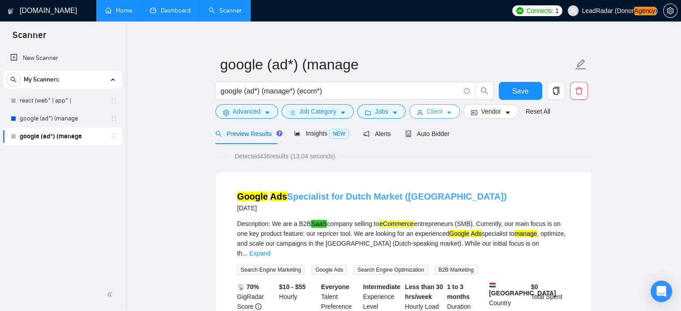
scroll to position [7, 0]
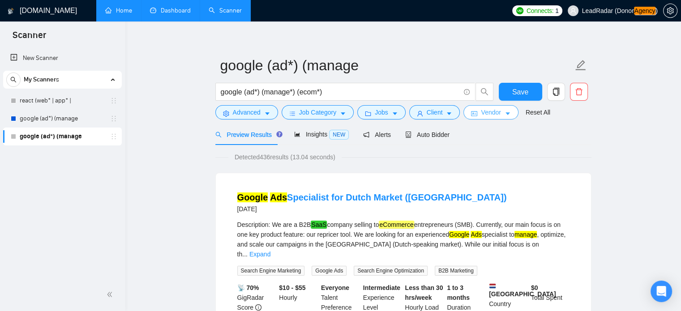
click at [490, 111] on span "Vendor" at bounding box center [491, 112] width 20 height 10
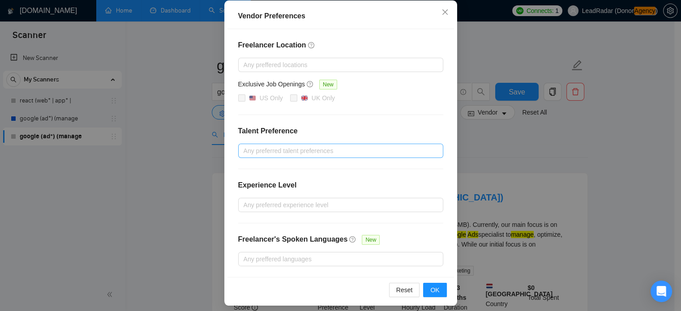
scroll to position [102, 0]
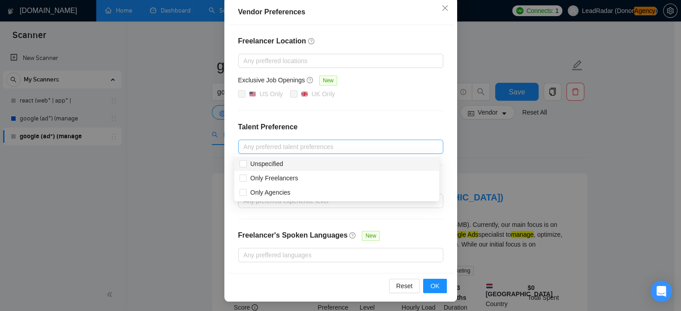
click at [290, 145] on div at bounding box center [336, 146] width 192 height 11
click at [258, 163] on span "Unspecified" at bounding box center [266, 163] width 33 height 7
click at [246, 163] on input "Unspecified" at bounding box center [242, 163] width 6 height 6
checkbox input "true"
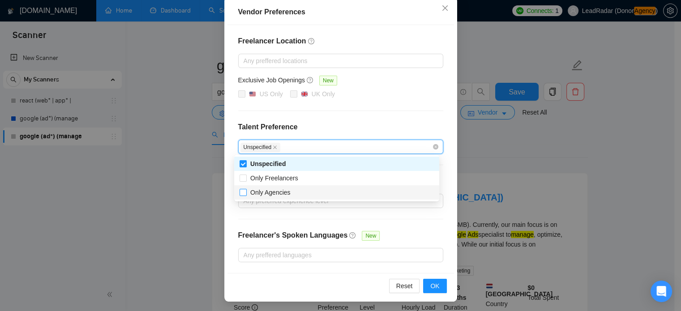
click at [247, 191] on span "Only Agencies" at bounding box center [270, 193] width 47 height 10
click at [246, 191] on input "Only Agencies" at bounding box center [242, 192] width 6 height 6
click at [244, 192] on input "Only Agencies" at bounding box center [242, 192] width 6 height 6
checkbox input "true"
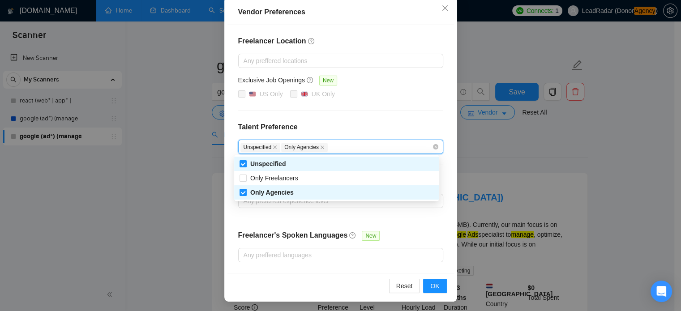
click at [393, 116] on div "Freelancer Location Any preffered locations Exclusive Job Openings New US Only …" at bounding box center [340, 149] width 226 height 248
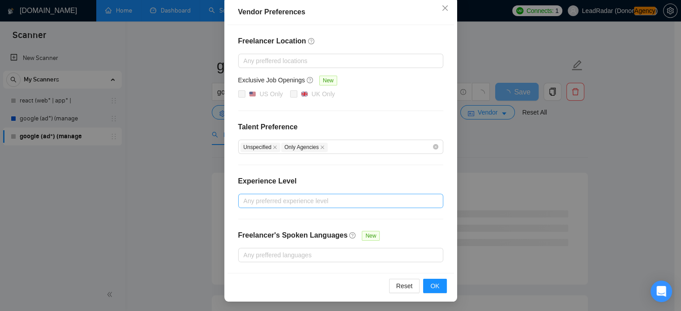
click at [290, 201] on div at bounding box center [336, 201] width 192 height 11
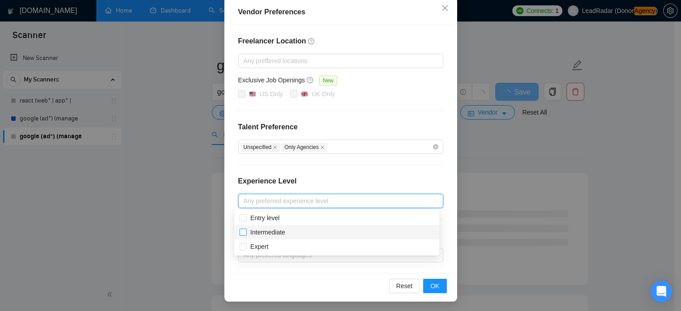
click at [261, 233] on span "Intermediate" at bounding box center [267, 232] width 35 height 7
click at [246, 233] on input "Intermediate" at bounding box center [242, 232] width 6 height 6
checkbox input "true"
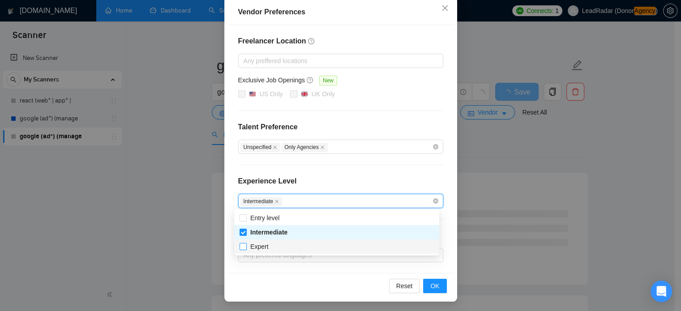
click at [243, 249] on input "Expert" at bounding box center [242, 246] width 6 height 6
checkbox input "true"
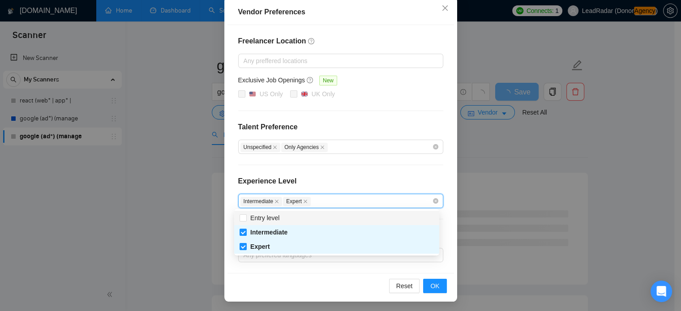
click at [353, 170] on div "Freelancer Location Any preffered locations Exclusive Job Openings New US Only …" at bounding box center [340, 149] width 226 height 248
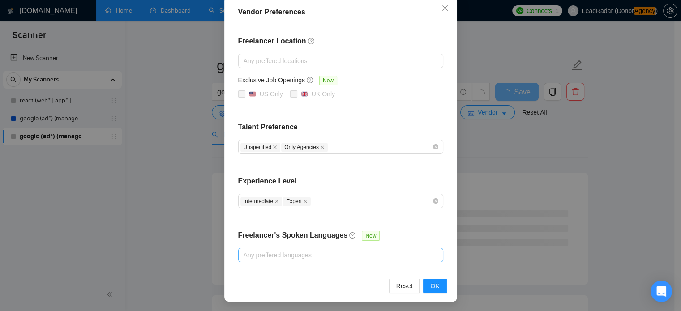
click at [300, 256] on div at bounding box center [336, 255] width 192 height 11
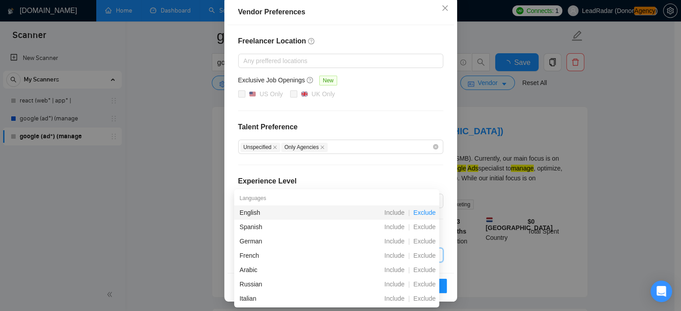
scroll to position [81, 0]
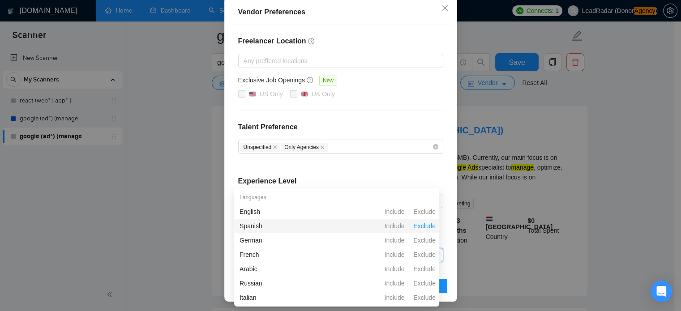
click at [424, 226] on span "Exclude" at bounding box center [425, 225] width 30 height 7
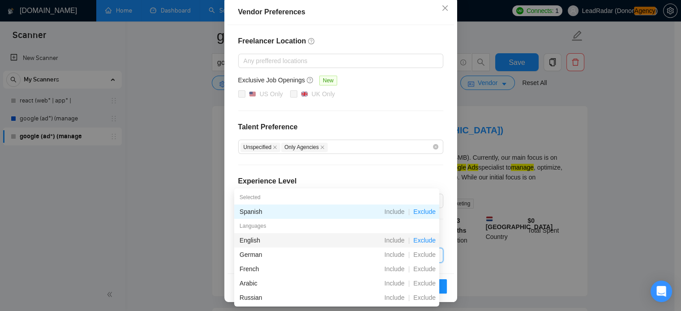
click at [423, 243] on span "Exclude" at bounding box center [425, 240] width 30 height 7
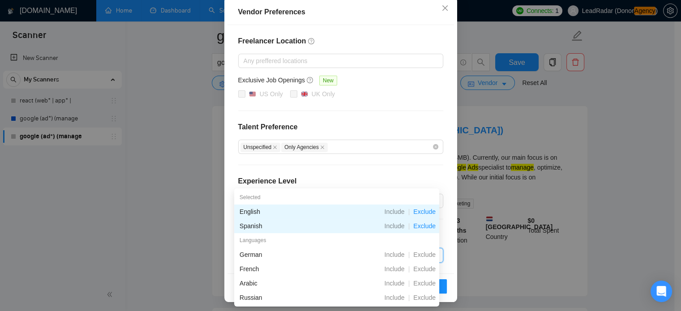
click at [423, 227] on span "Exclude" at bounding box center [425, 225] width 30 height 7
click at [423, 211] on span "Exclude" at bounding box center [425, 211] width 30 height 7
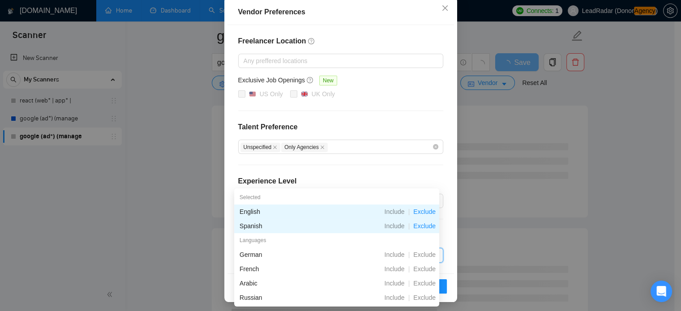
click at [425, 211] on span "Exclude" at bounding box center [425, 211] width 30 height 7
click at [410, 168] on div "Freelancer Location Any preffered locations Exclusive Job Openings New US Only …" at bounding box center [340, 149] width 226 height 248
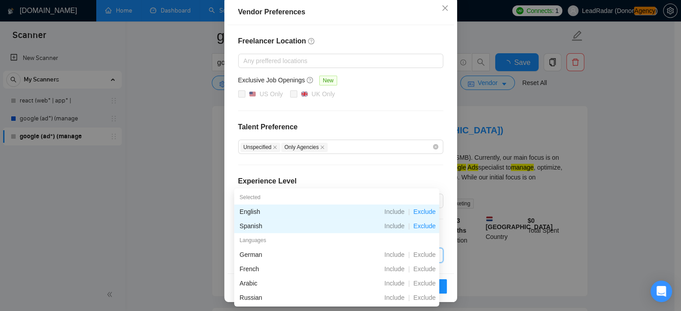
click at [410, 176] on div "Experience Level" at bounding box center [340, 185] width 205 height 18
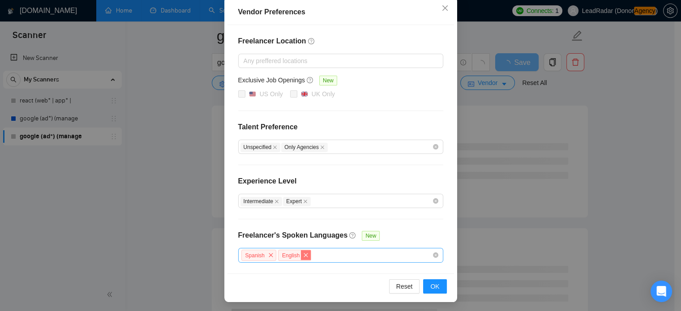
click at [303, 254] on icon "close" at bounding box center [305, 254] width 5 height 5
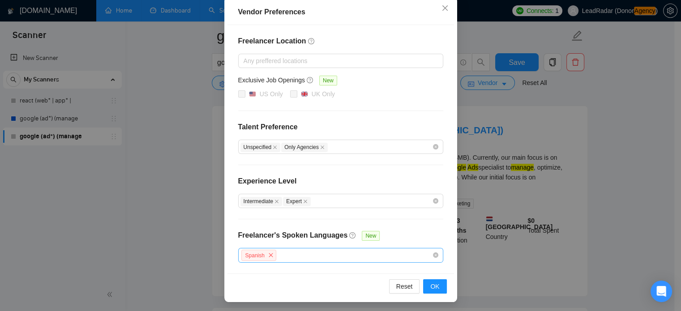
click at [377, 256] on div "Spanish" at bounding box center [336, 255] width 192 height 13
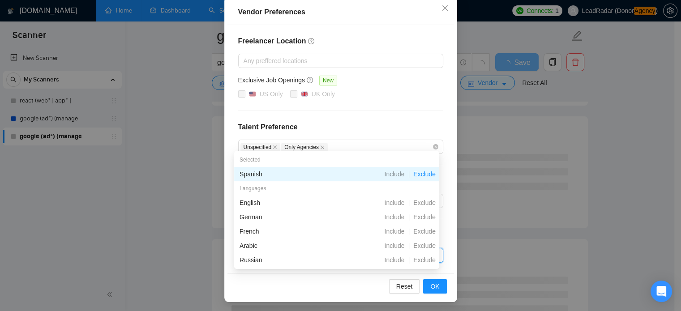
scroll to position [194, 0]
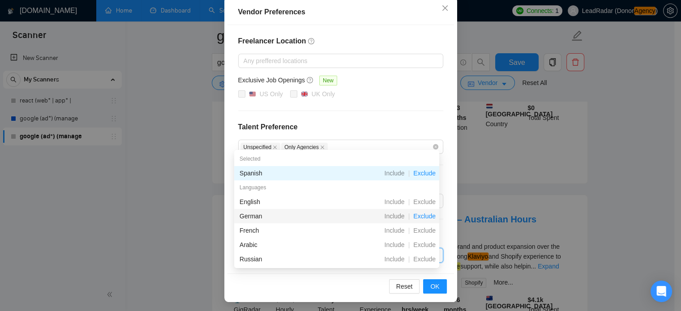
click at [422, 217] on span "Exclude" at bounding box center [425, 216] width 30 height 7
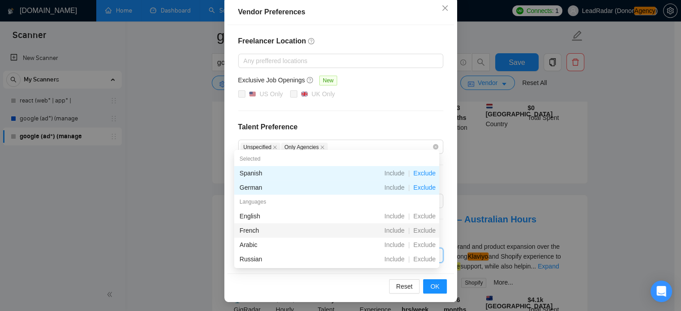
click at [423, 230] on span "Exclude" at bounding box center [425, 230] width 30 height 7
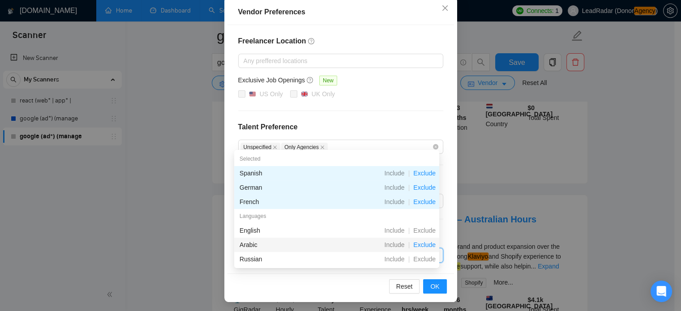
click at [422, 244] on span "Exclude" at bounding box center [425, 244] width 30 height 7
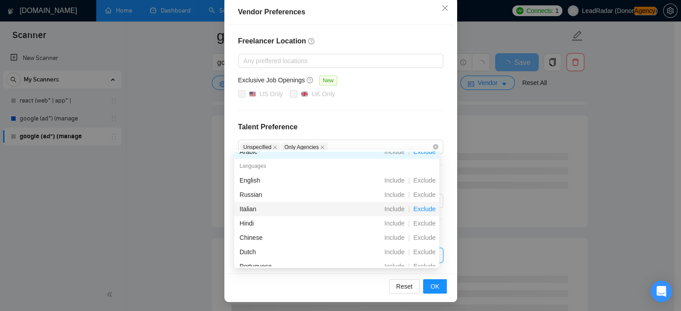
scroll to position [64, 0]
click at [421, 208] on span "Exclude" at bounding box center [425, 208] width 30 height 7
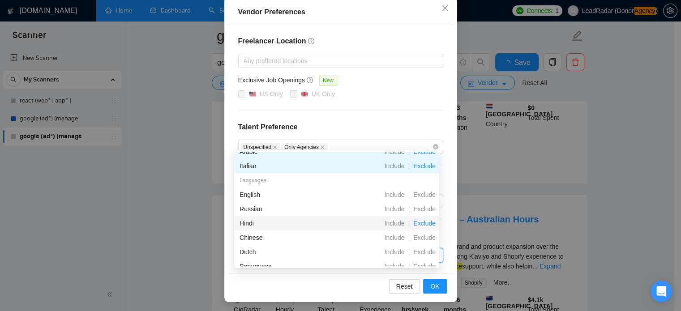
click at [422, 222] on span "Exclude" at bounding box center [425, 223] width 30 height 7
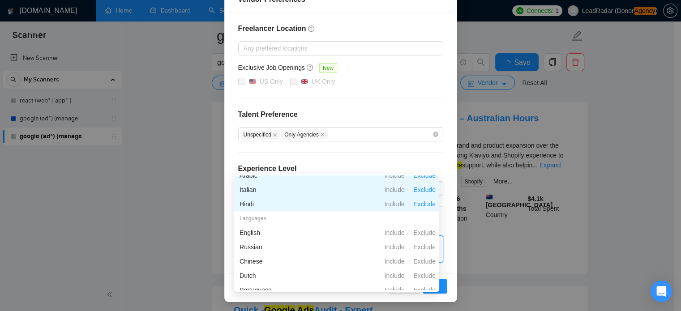
scroll to position [303, 0]
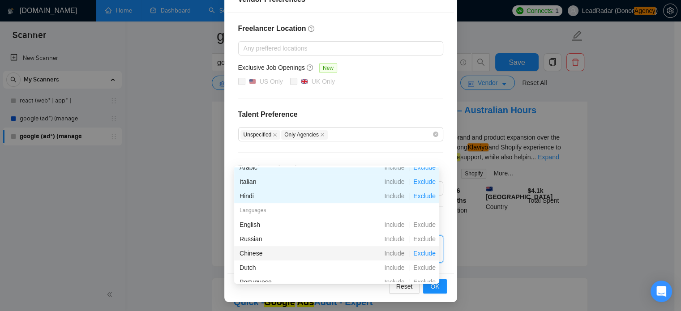
click at [423, 254] on span "Exclude" at bounding box center [425, 253] width 30 height 7
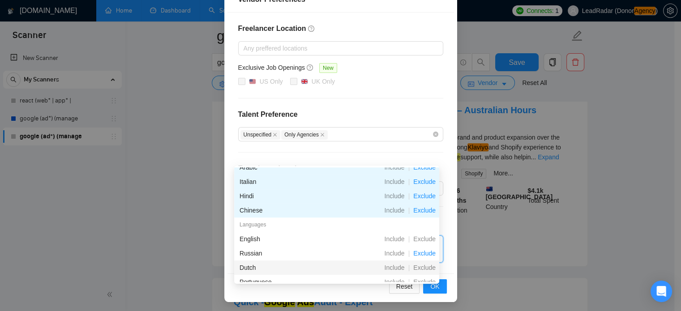
click at [426, 265] on span "Exclude" at bounding box center [425, 267] width 30 height 7
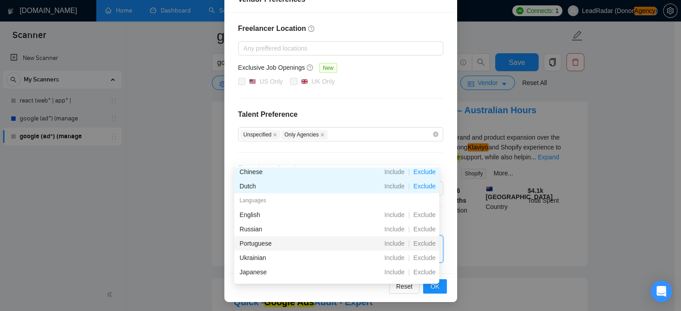
scroll to position [103, 0]
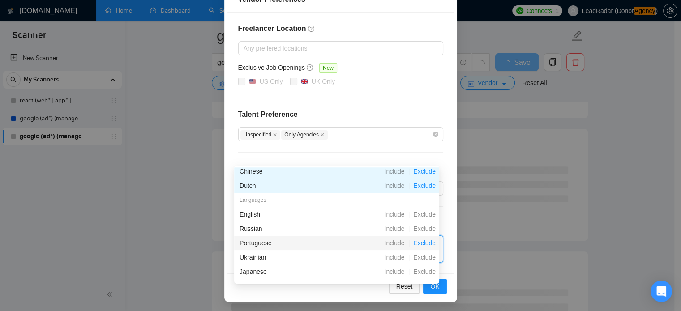
click at [424, 244] on span "Exclude" at bounding box center [425, 242] width 30 height 7
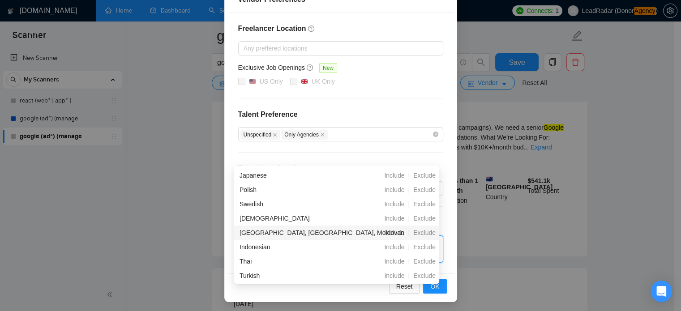
scroll to position [200, 0]
click at [418, 158] on div "Freelancer Location Any preffered locations Exclusive Job Openings New [GEOGRAP…" at bounding box center [340, 143] width 226 height 261
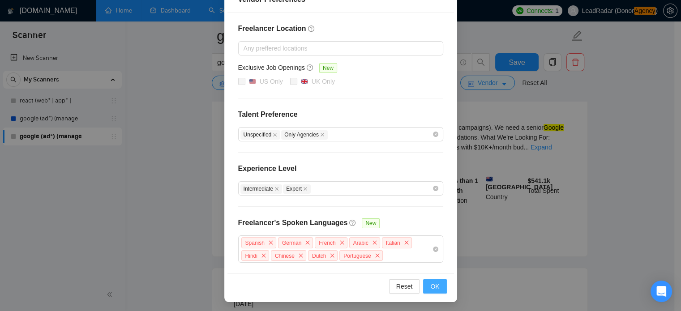
click at [434, 287] on span "OK" at bounding box center [434, 287] width 9 height 10
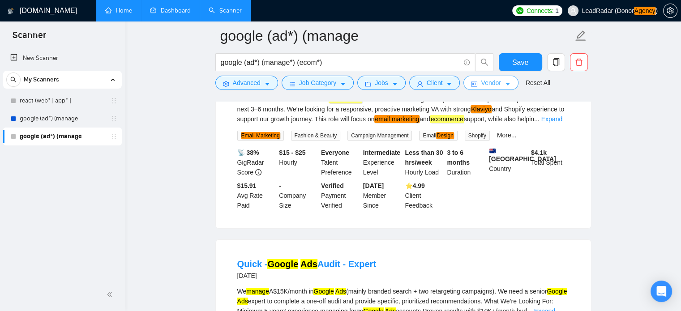
scroll to position [142, 0]
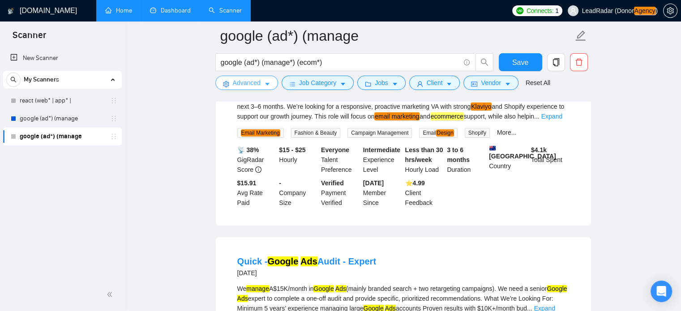
click at [262, 84] on button "Advanced" at bounding box center [246, 83] width 63 height 14
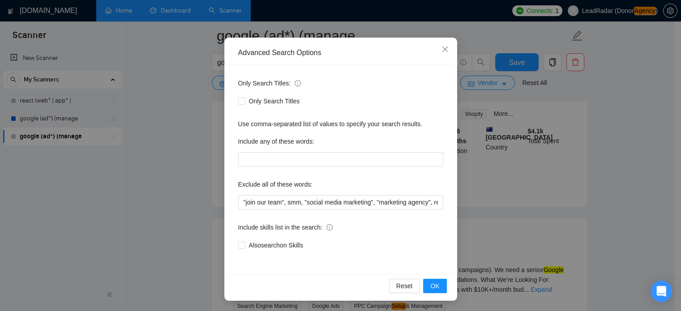
scroll to position [162, 0]
click at [436, 286] on button "OK" at bounding box center [434, 286] width 23 height 14
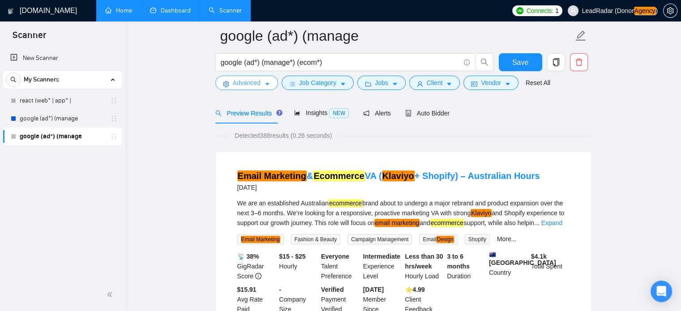
scroll to position [46, 0]
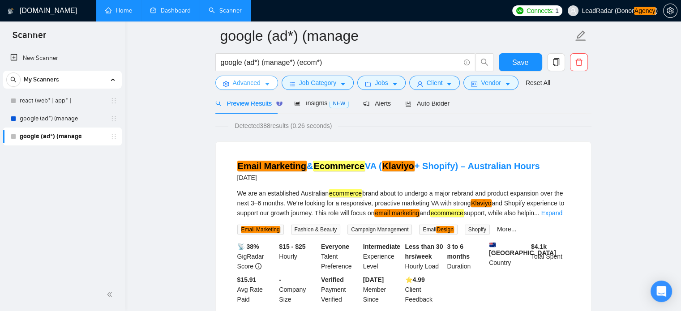
click at [256, 85] on span "Advanced" at bounding box center [247, 83] width 28 height 10
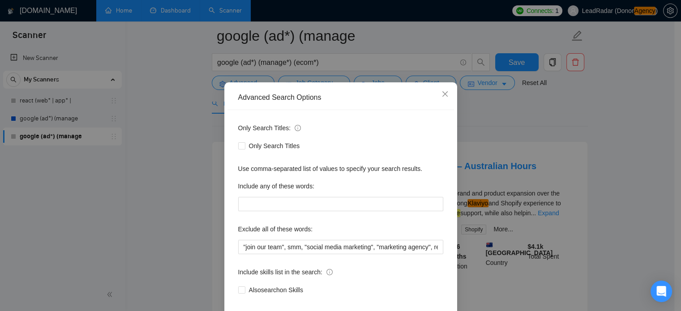
scroll to position [61, 0]
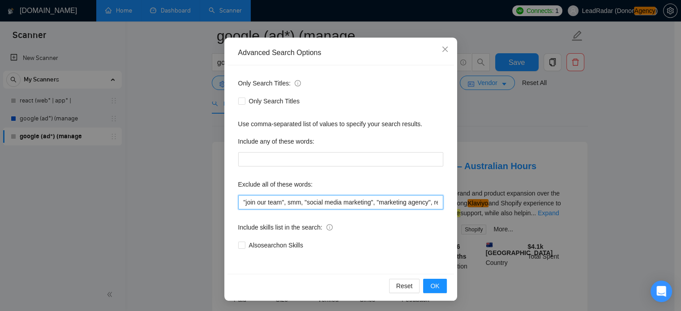
click at [397, 201] on input ""join our team", smm, "social media marketing", "marketing agency", restricted,…" at bounding box center [340, 202] width 205 height 14
drag, startPoint x: 427, startPoint y: 204, endPoint x: 461, endPoint y: 204, distance: 34.0
click at [461, 204] on div "Advanced Search Options Only Search Titles: Only Search Titles Use comma-separa…" at bounding box center [340, 155] width 681 height 311
click at [434, 205] on input ""join our team", smm, "social media marketing", "marketing agency", restricted,…" at bounding box center [340, 202] width 205 height 14
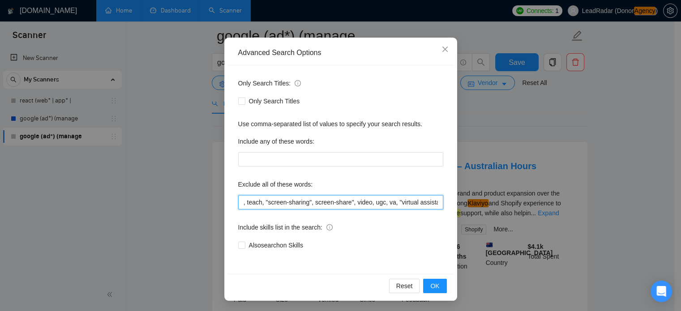
scroll to position [0, 296]
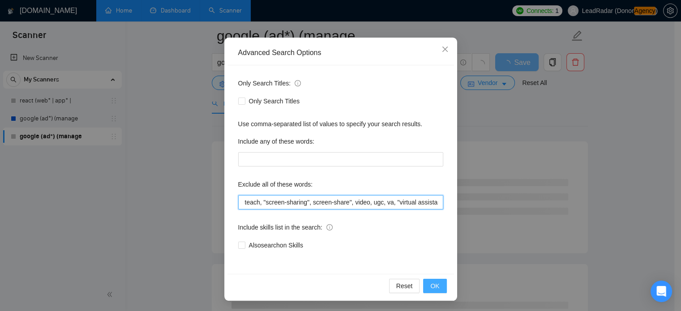
type input ""join our team", smm, "social media marketing", "marketing agency", restricted,…"
click at [437, 282] on button "OK" at bounding box center [434, 286] width 23 height 14
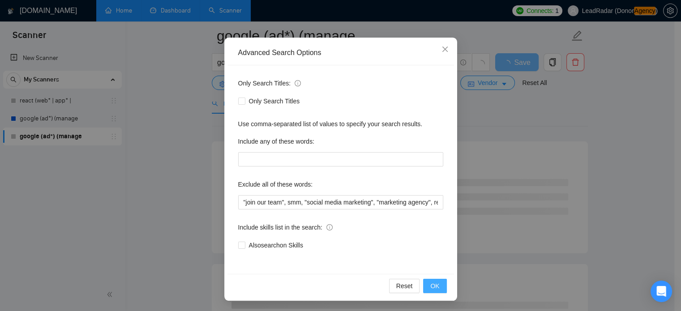
scroll to position [16, 0]
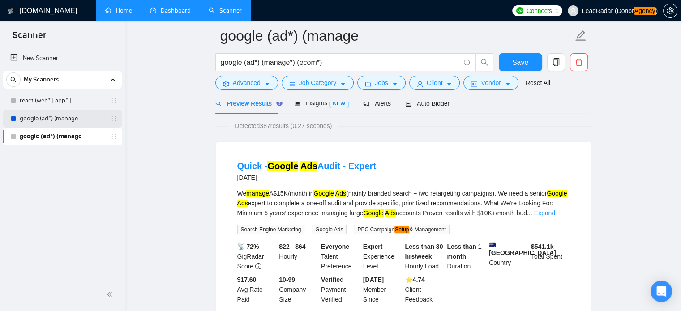
click at [35, 117] on link "google (ad*) (manage" at bounding box center [62, 119] width 85 height 18
click at [528, 63] on button "Save" at bounding box center [520, 62] width 43 height 18
click at [34, 116] on link "google (ad*) (manage" at bounding box center [62, 119] width 85 height 18
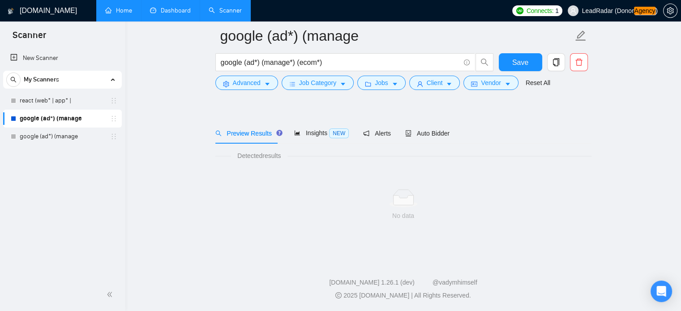
scroll to position [16, 0]
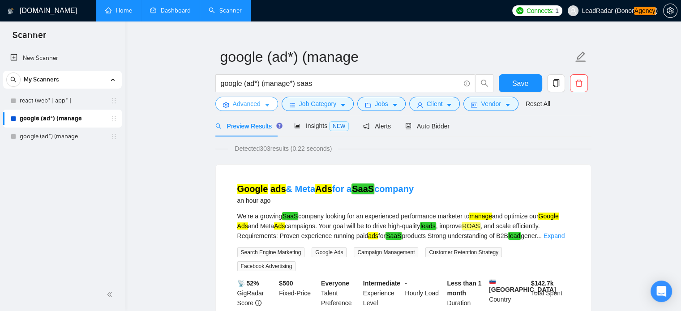
click at [249, 103] on span "Advanced" at bounding box center [247, 104] width 28 height 10
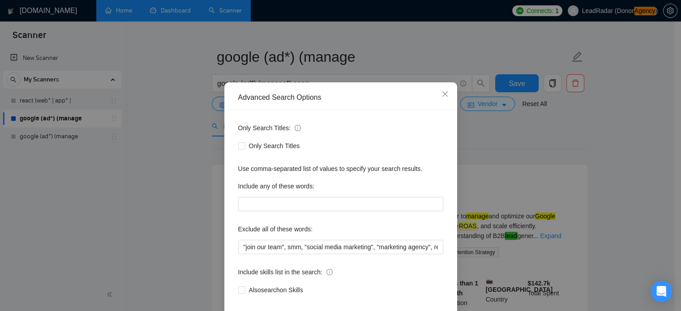
scroll to position [61, 0]
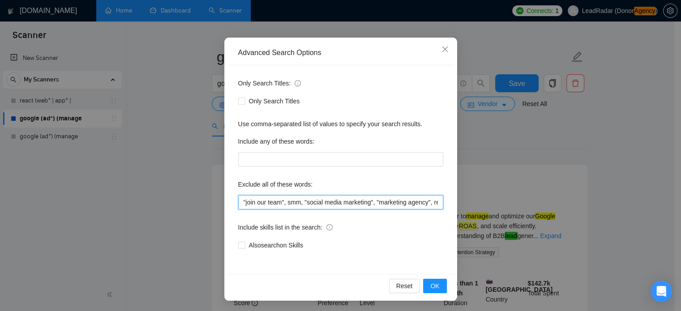
click at [412, 201] on input ""join our team", smm, "social media marketing", "marketing agency", restricted,…" at bounding box center [340, 202] width 205 height 14
click at [438, 203] on input ""join our team", smm, "social media marketing", "marketing agency", restricted,…" at bounding box center [340, 202] width 205 height 14
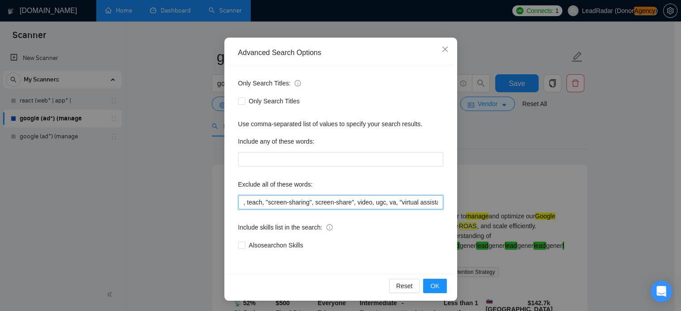
scroll to position [0, 296]
type input ""join our team", smm, "social media marketing", "marketing agency", restricted,…"
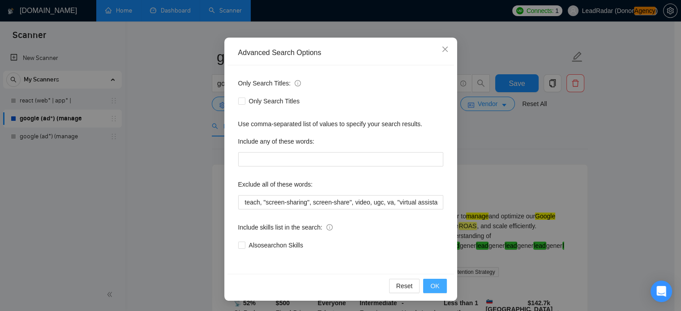
click at [434, 283] on span "OK" at bounding box center [434, 286] width 9 height 10
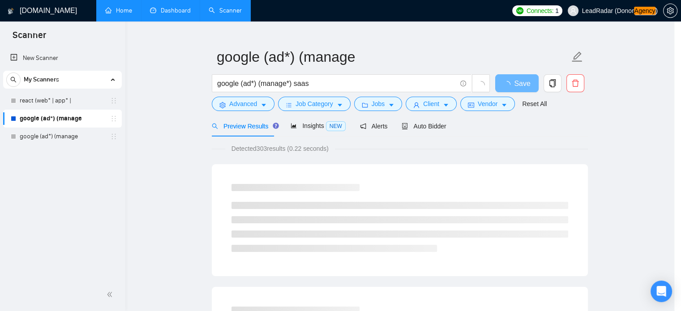
scroll to position [16, 0]
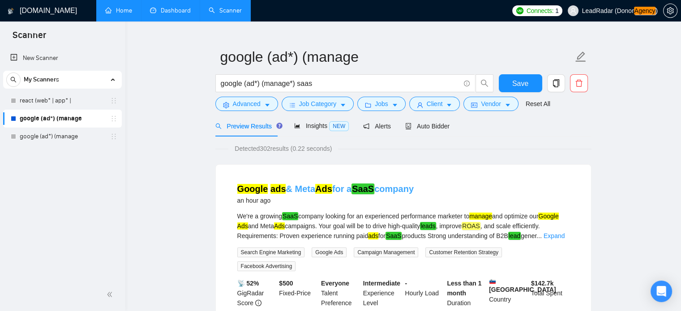
click at [301, 184] on link "Google ads & Meta Ads for a SaaS company" at bounding box center [325, 189] width 176 height 10
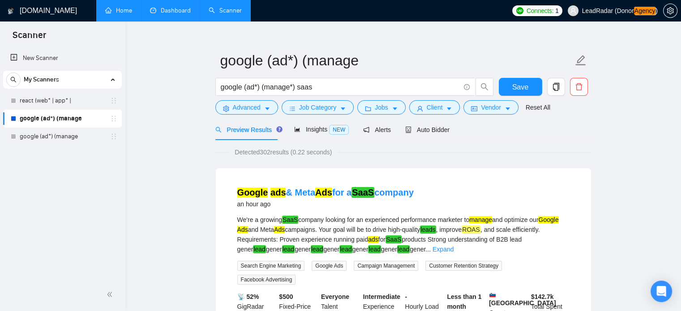
scroll to position [0, 0]
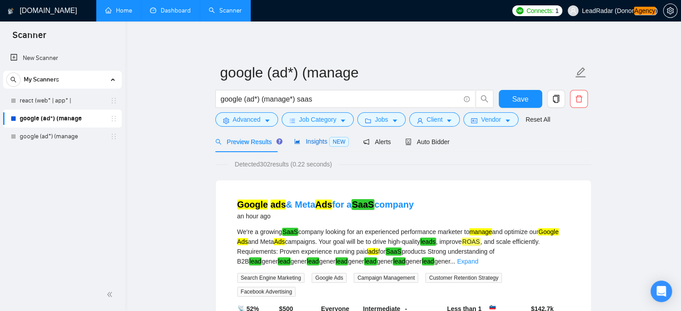
click at [315, 138] on span "Insights NEW" at bounding box center [321, 141] width 55 height 7
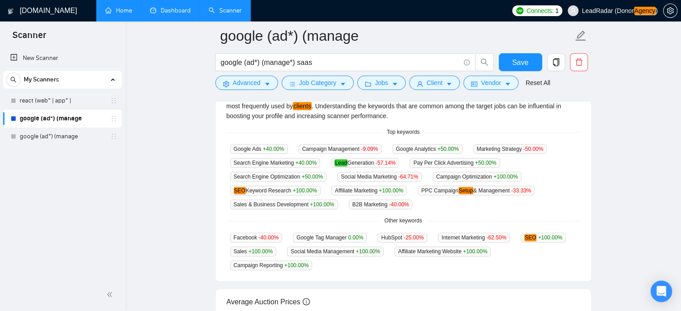
scroll to position [215, 0]
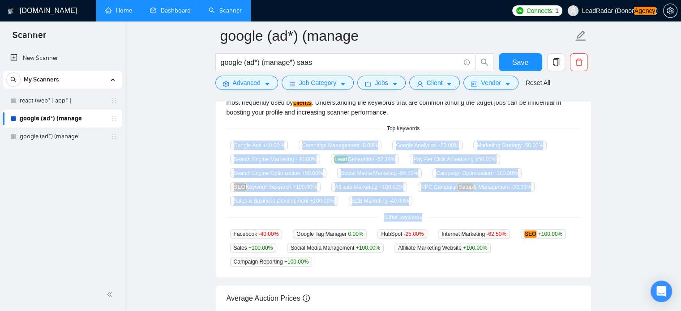
drag, startPoint x: 233, startPoint y: 147, endPoint x: 506, endPoint y: 220, distance: 283.0
click at [506, 220] on div "GigRadar analyses the keywords used in the jobs found by this scanner to help y…" at bounding box center [403, 177] width 375 height 201
click at [439, 196] on div "Google Ads +40.00 % Campaign Management -9.09 % Google Analytics +50.00 % Marke…" at bounding box center [403, 173] width 354 height 66
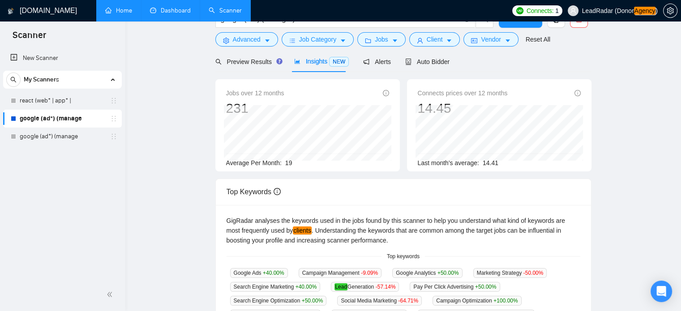
scroll to position [0, 0]
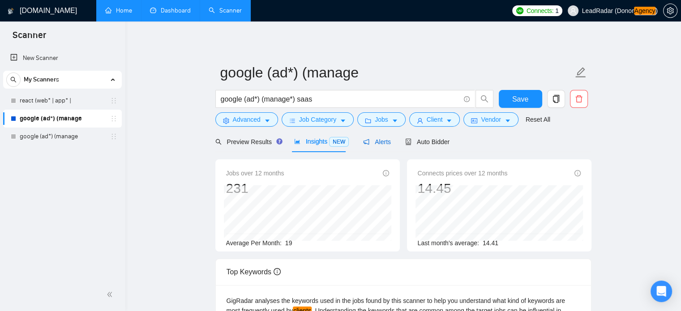
click at [382, 142] on span "Alerts" at bounding box center [377, 141] width 28 height 7
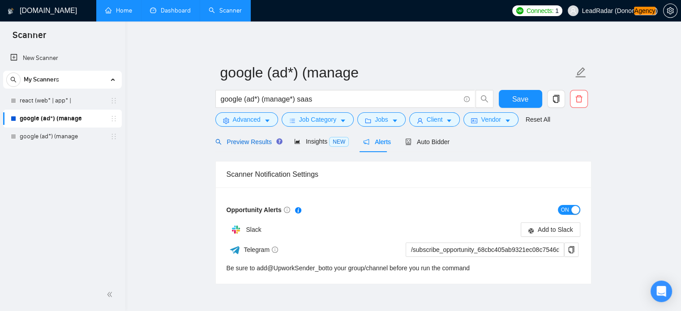
click at [235, 141] on span "Preview Results" at bounding box center [247, 141] width 64 height 7
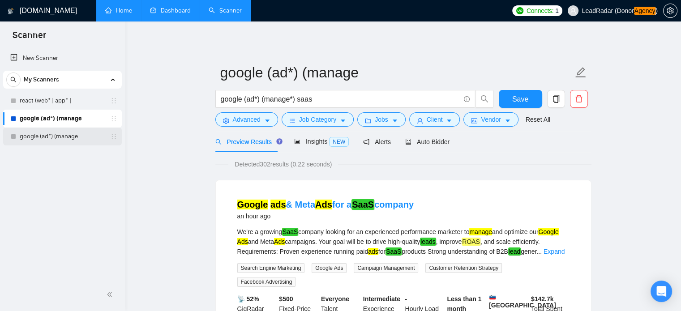
click at [32, 136] on link "google (ad*) (manage" at bounding box center [62, 137] width 85 height 18
click at [527, 102] on button "Save" at bounding box center [520, 99] width 43 height 18
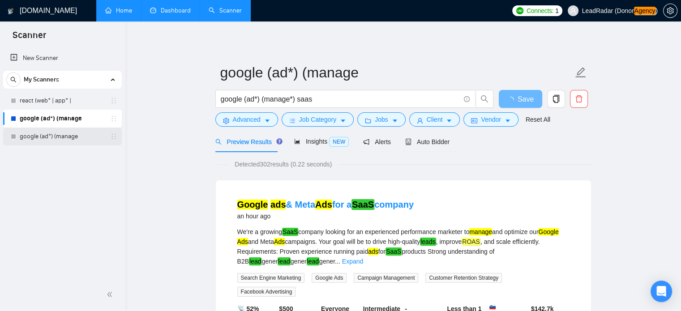
click at [34, 137] on link "google (ad*) (manage" at bounding box center [62, 137] width 85 height 18
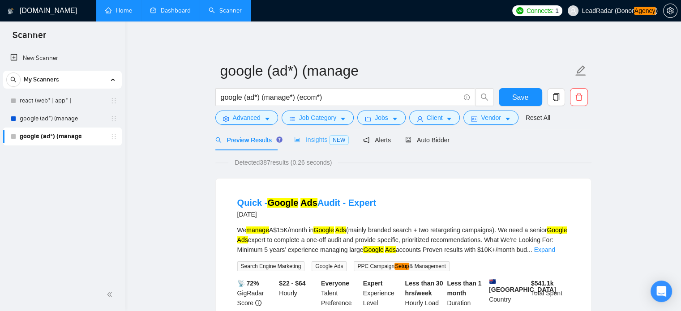
scroll to position [1, 0]
click at [320, 137] on span "Insights NEW" at bounding box center [321, 140] width 55 height 7
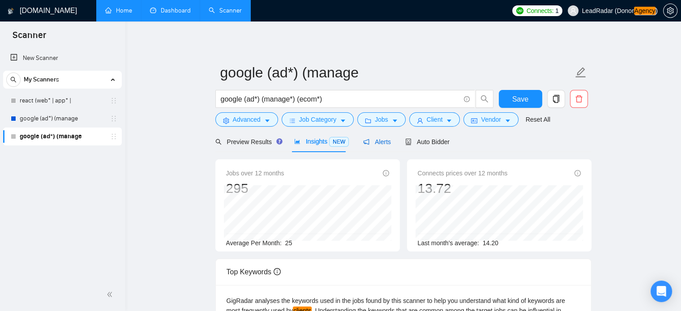
click at [376, 140] on span "Alerts" at bounding box center [377, 141] width 28 height 7
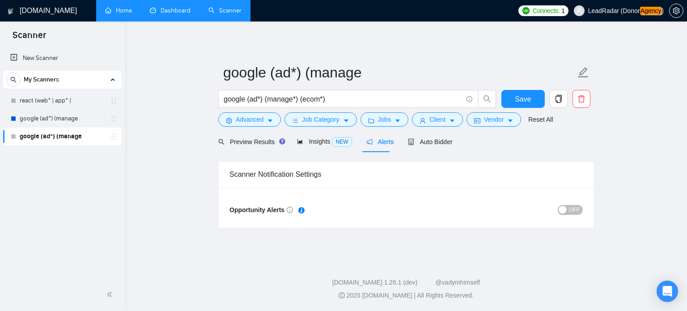
click at [572, 210] on span "OFF" at bounding box center [574, 210] width 11 height 10
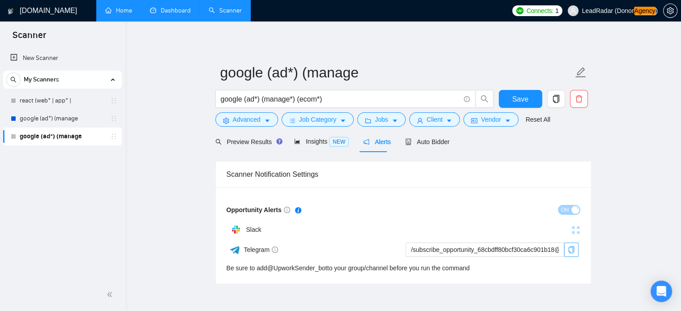
click at [570, 252] on icon "copy" at bounding box center [570, 249] width 7 height 7
click at [424, 144] on span "Auto Bidder" at bounding box center [427, 141] width 44 height 7
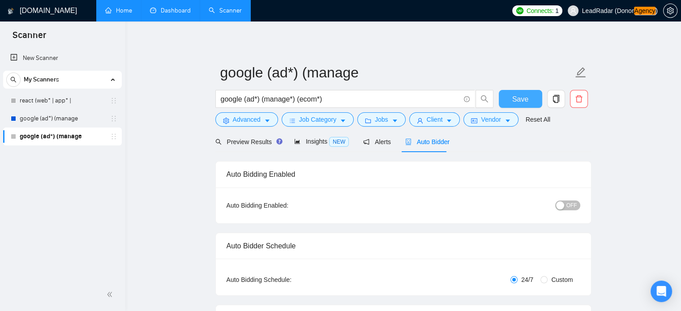
click at [526, 94] on span "Save" at bounding box center [520, 99] width 16 height 11
click at [111, 14] on link "Home" at bounding box center [118, 11] width 27 height 8
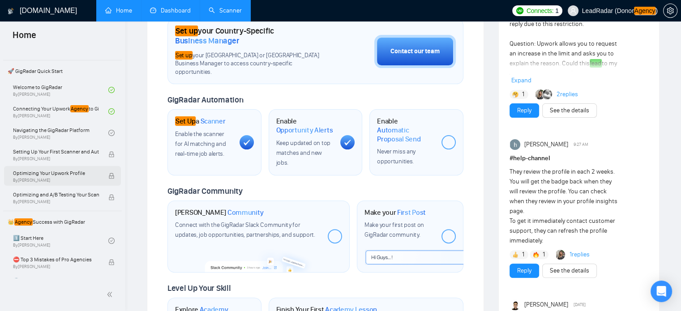
scroll to position [41, 0]
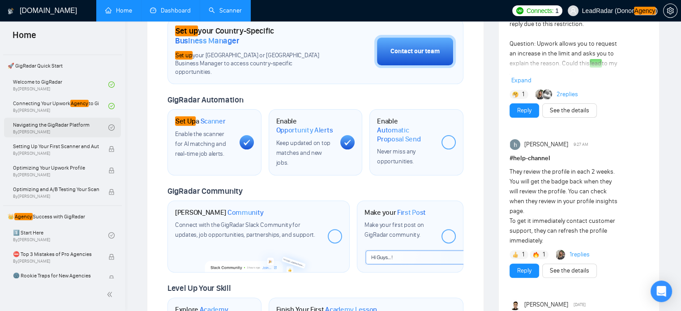
click at [63, 121] on link "Navigating the GigRadar Platform By [PERSON_NAME]" at bounding box center [60, 128] width 95 height 20
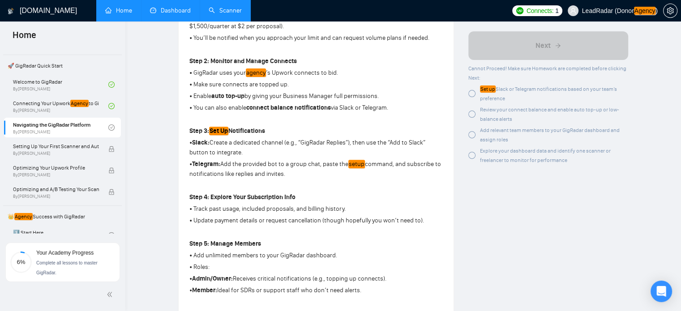
scroll to position [311, 0]
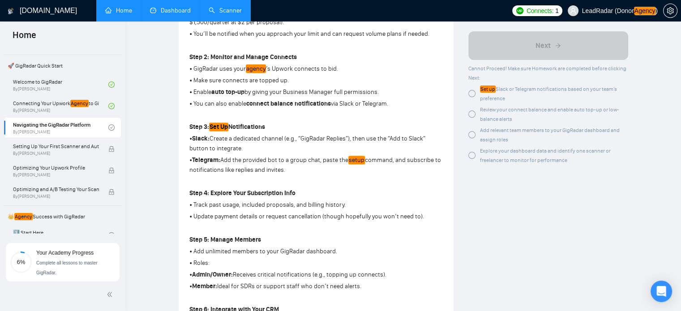
click at [471, 94] on div at bounding box center [471, 93] width 7 height 7
click at [471, 114] on div at bounding box center [471, 114] width 7 height 7
click at [473, 135] on div at bounding box center [471, 134] width 7 height 7
click at [472, 157] on div at bounding box center [471, 155] width 7 height 7
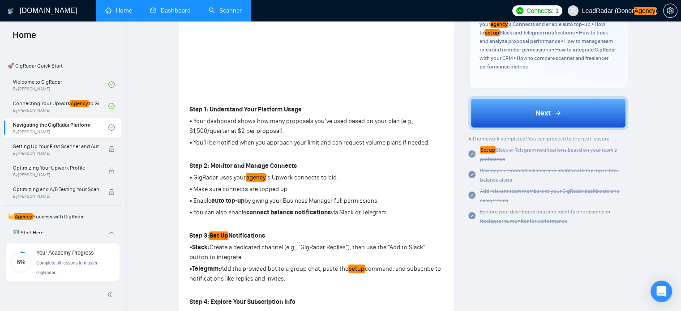
scroll to position [202, 0]
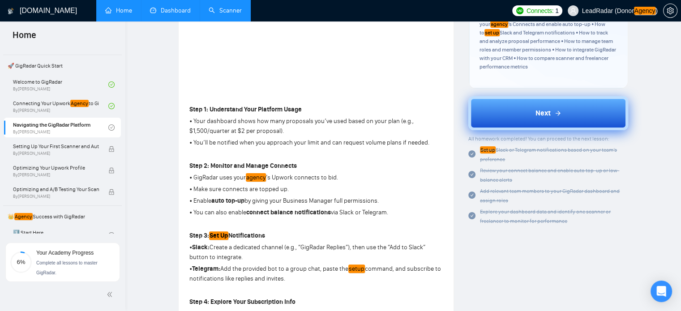
click at [522, 107] on button "Next" at bounding box center [548, 113] width 160 height 34
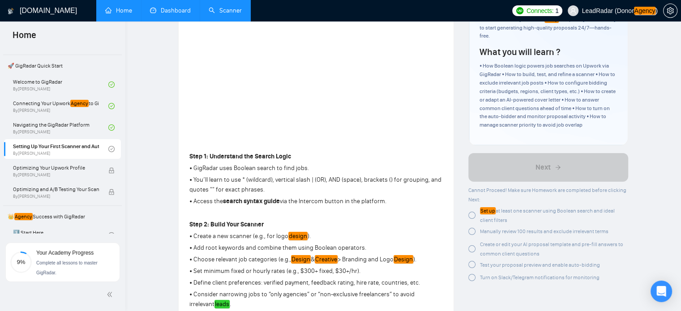
scroll to position [150, 0]
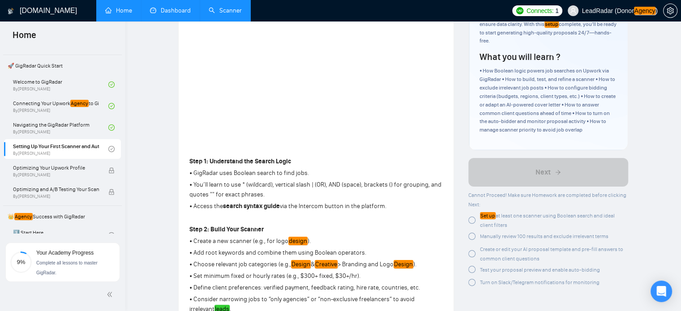
click at [474, 217] on div at bounding box center [471, 220] width 7 height 7
click at [472, 233] on div at bounding box center [471, 236] width 7 height 7
click at [469, 248] on div at bounding box center [471, 251] width 7 height 7
click at [472, 265] on div at bounding box center [471, 268] width 7 height 7
click at [472, 276] on div at bounding box center [471, 279] width 7 height 7
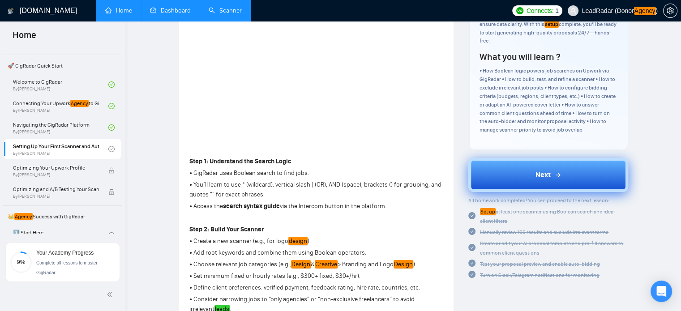
click at [526, 168] on button "Next" at bounding box center [548, 175] width 160 height 34
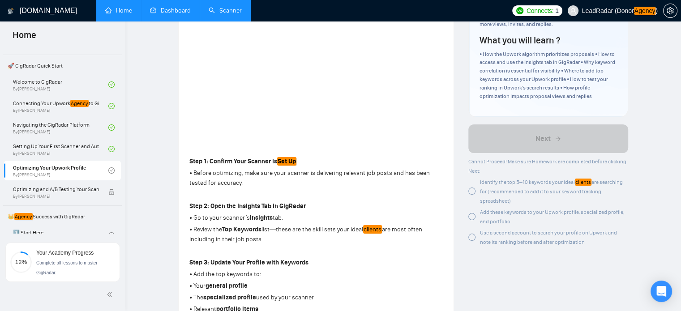
click at [231, 12] on link "Scanner" at bounding box center [225, 11] width 33 height 8
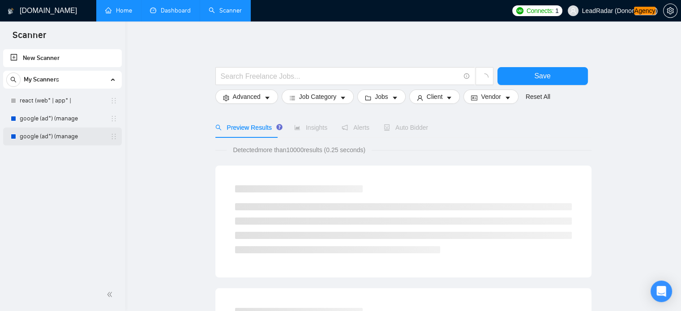
click at [59, 141] on link "google (ad*) (manage" at bounding box center [62, 137] width 85 height 18
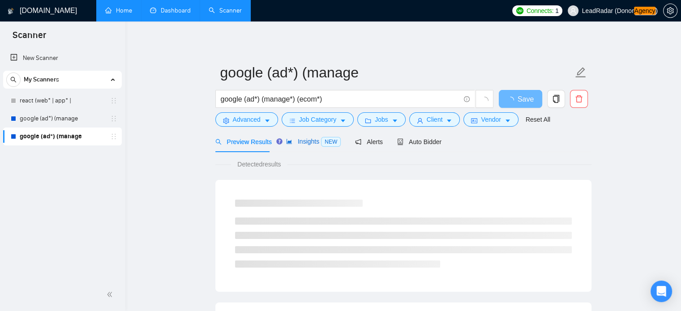
click at [306, 144] on span "Insights NEW" at bounding box center [313, 141] width 55 height 7
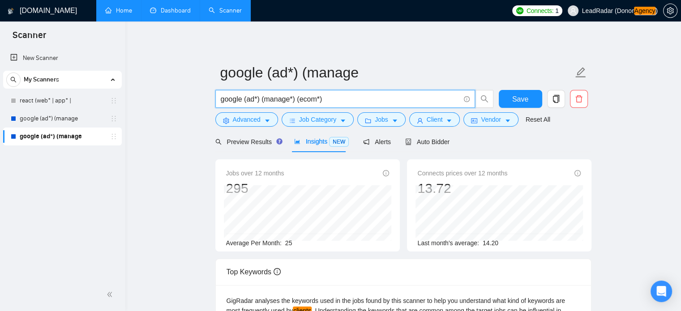
drag, startPoint x: 294, startPoint y: 100, endPoint x: 367, endPoint y: 100, distance: 72.5
click at [367, 100] on input "google (ad*) (manage*) (ecom*)" at bounding box center [340, 99] width 239 height 11
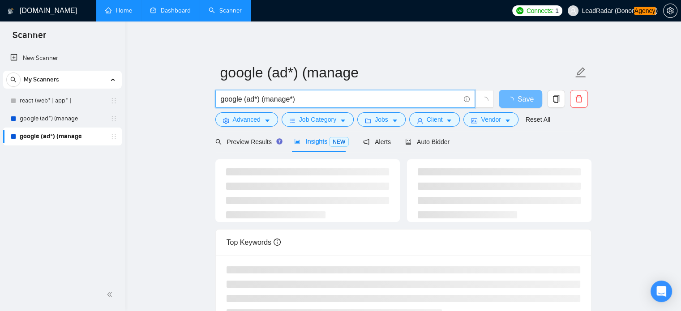
click at [176, 134] on main "google (ad*) (manage google (ad*) (manage*) Save Advanced Job Category Jobs Cli…" at bounding box center [403, 234] width 527 height 397
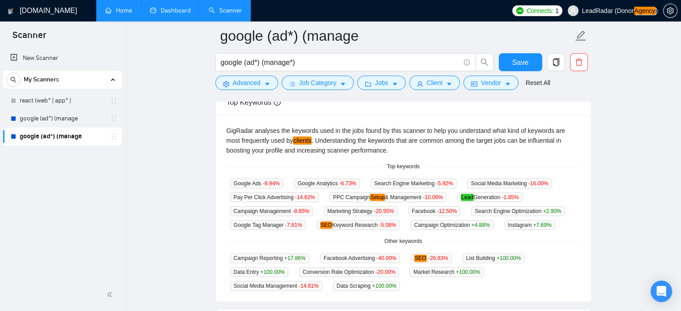
scroll to position [177, 0]
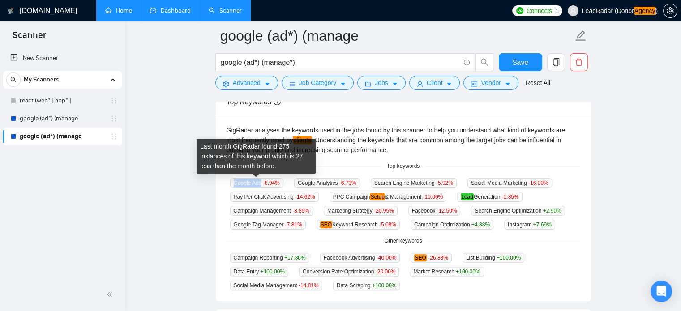
drag, startPoint x: 231, startPoint y: 184, endPoint x: 260, endPoint y: 183, distance: 29.6
click at [260, 183] on span "Google Ads -8.94 %" at bounding box center [256, 183] width 53 height 10
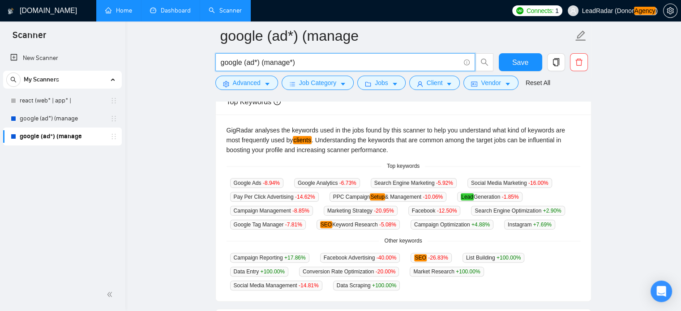
drag, startPoint x: 244, startPoint y: 63, endPoint x: 169, endPoint y: 64, distance: 75.2
click at [175, 64] on main "google (ad*) (manage google (ad*) (manage*) Save Advanced Job Category Jobs Cli…" at bounding box center [403, 169] width 527 height 621
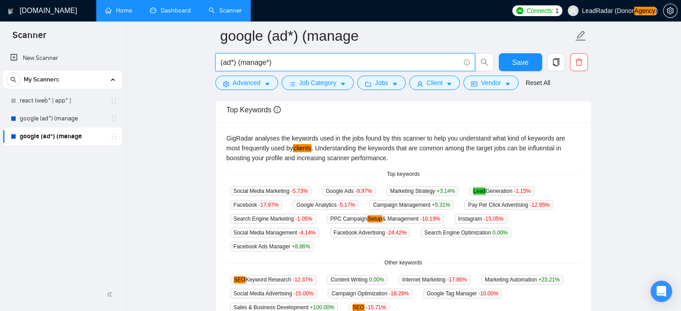
scroll to position [168, 0]
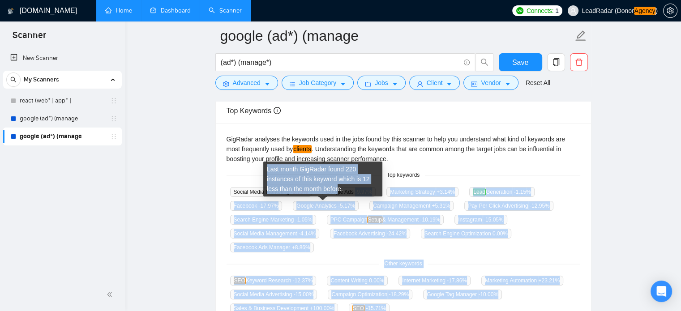
drag, startPoint x: 353, startPoint y: 194, endPoint x: 338, endPoint y: 190, distance: 14.8
click at [338, 203] on span "-5.17 %" at bounding box center [346, 206] width 17 height 6
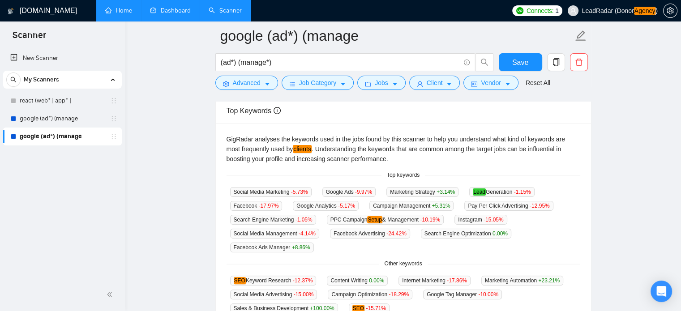
click at [383, 195] on div "Marketing Strategy +3.14 %" at bounding box center [422, 192] width 79 height 10
drag, startPoint x: 350, startPoint y: 191, endPoint x: 315, endPoint y: 191, distance: 35.4
click at [315, 191] on div "Social Media Marketing -5.73 % Google Ads -9.97 % Marketing Strategy +3.14 % Le…" at bounding box center [403, 220] width 354 height 66
click at [337, 196] on span "Google Ads -9.97 %" at bounding box center [348, 192] width 53 height 10
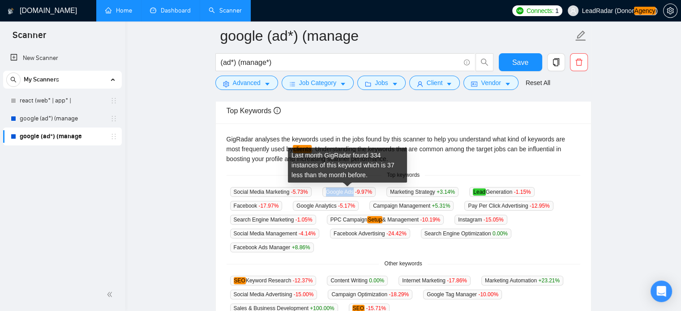
drag, startPoint x: 350, startPoint y: 192, endPoint x: 326, endPoint y: 191, distance: 24.7
click at [326, 191] on span "Google Ads -9.97 %" at bounding box center [348, 192] width 53 height 10
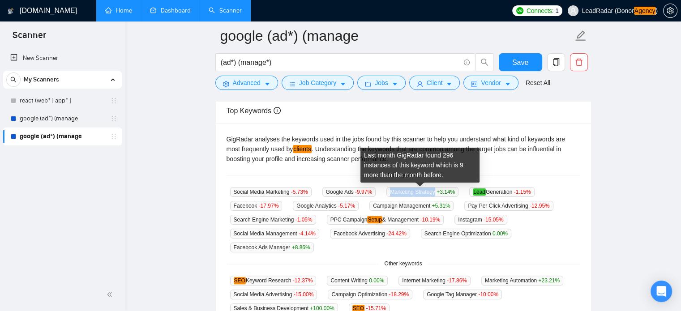
drag, startPoint x: 433, startPoint y: 191, endPoint x: 386, endPoint y: 191, distance: 46.5
click at [386, 191] on span "Marketing Strategy +3.14 %" at bounding box center [422, 192] width 72 height 10
copy span "Marketing Strategy"
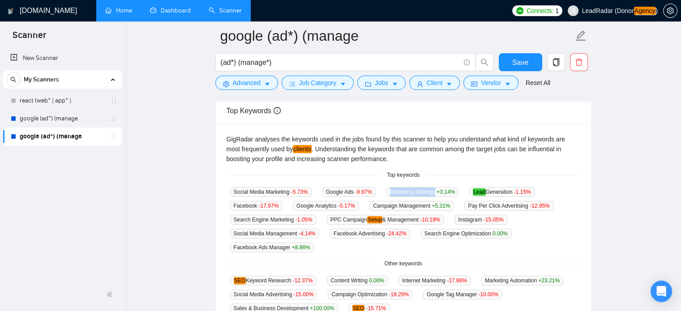
drag, startPoint x: 510, startPoint y: 191, endPoint x: 462, endPoint y: 193, distance: 48.4
click at [462, 193] on div "Social Media Marketing -5.73 % Google Ads -9.97 % Marketing Strategy +3.14 % Le…" at bounding box center [403, 220] width 354 height 66
copy span "Lead Generation"
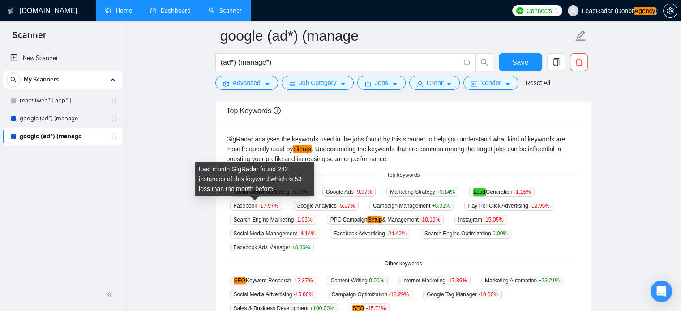
click at [239, 207] on span "Facebook -17.97 %" at bounding box center [256, 206] width 52 height 10
copy span "Facebook"
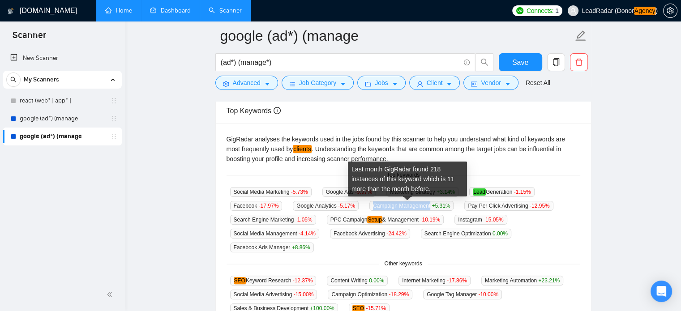
drag, startPoint x: 368, startPoint y: 205, endPoint x: 425, endPoint y: 207, distance: 56.9
click at [426, 207] on span "Campaign Management +5.31 %" at bounding box center [411, 206] width 84 height 10
copy span "Campaign Management"
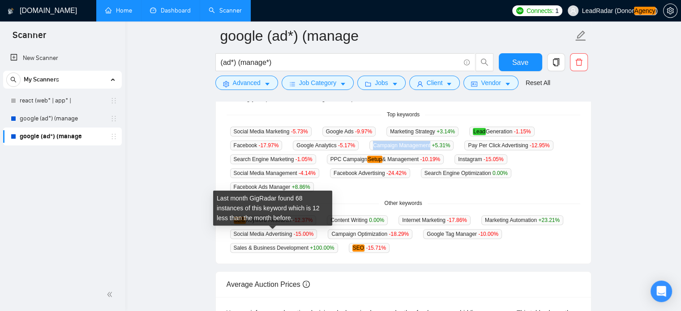
scroll to position [229, 0]
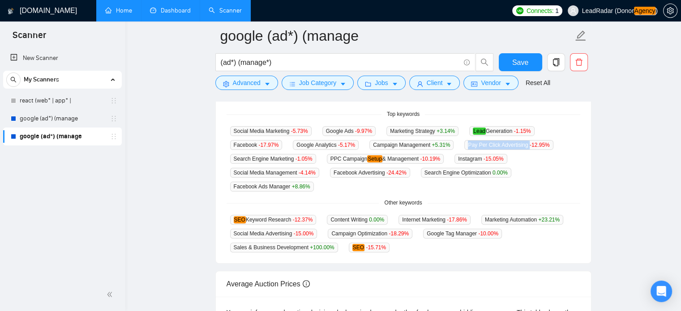
drag, startPoint x: 523, startPoint y: 147, endPoint x: 461, endPoint y: 150, distance: 61.8
click at [461, 150] on div "Pay Per Click Advertising -12.95 %" at bounding box center [509, 145] width 96 height 10
copy span "Pay Per Click Advertising"
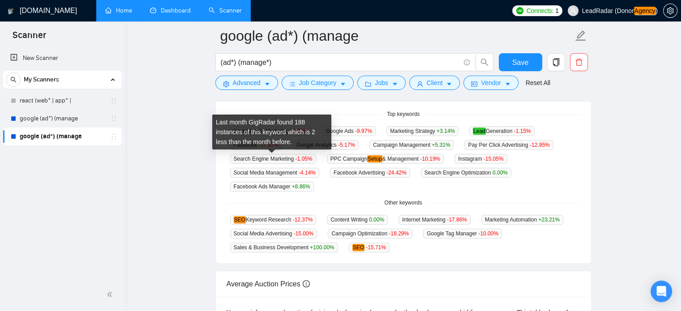
click at [280, 161] on span "Search Engine Marketing -1.05 %" at bounding box center [273, 159] width 86 height 10
drag, startPoint x: 292, startPoint y: 161, endPoint x: 234, endPoint y: 163, distance: 57.8
click at [234, 163] on span "Search Engine Marketing -1.05 %" at bounding box center [273, 159] width 86 height 10
copy span "Search Engine Marketing"
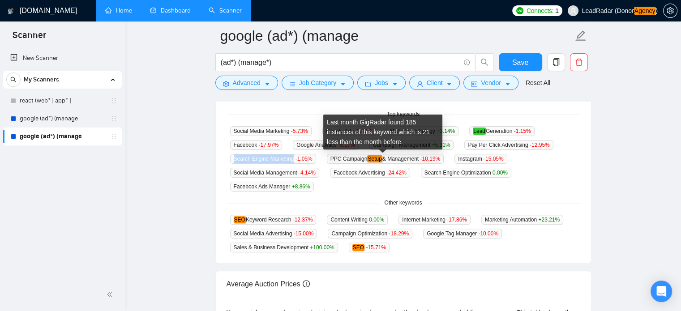
drag, startPoint x: 326, startPoint y: 158, endPoint x: 417, endPoint y: 159, distance: 90.4
click at [417, 159] on span "PPC Campaign Setup & Management -10.19 %" at bounding box center [385, 159] width 117 height 10
copy span "PPC Campaign Setup & Management"
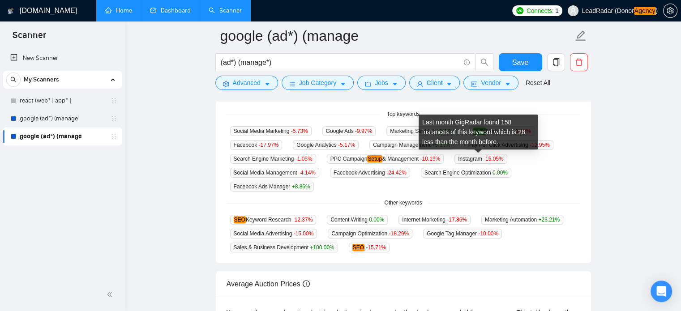
click at [471, 160] on span "Instagram -15.05 %" at bounding box center [480, 159] width 52 height 10
copy span "Instagram"
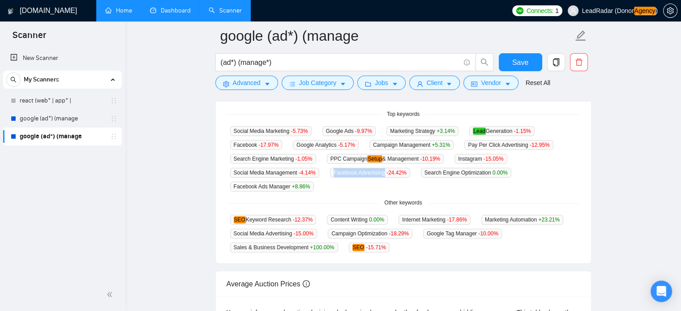
drag, startPoint x: 332, startPoint y: 173, endPoint x: 381, endPoint y: 178, distance: 49.9
click at [381, 178] on div "Social Media Marketing -5.73 % Google Ads -9.97 % Marketing Strategy +3.14 % Le…" at bounding box center [403, 159] width 354 height 66
copy span "Facebook Advertising"
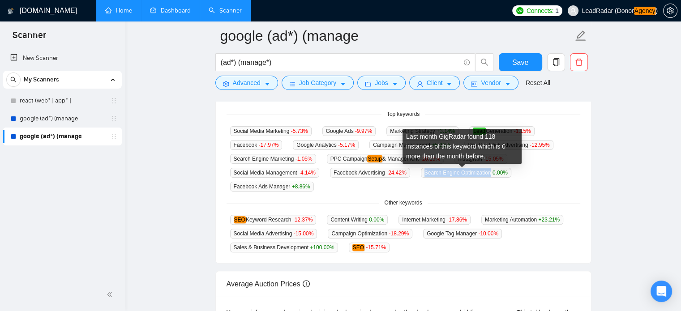
drag, startPoint x: 487, startPoint y: 175, endPoint x: 421, endPoint y: 172, distance: 65.8
click at [421, 172] on span "Search Engine Optimization 0.00 %" at bounding box center [466, 173] width 90 height 10
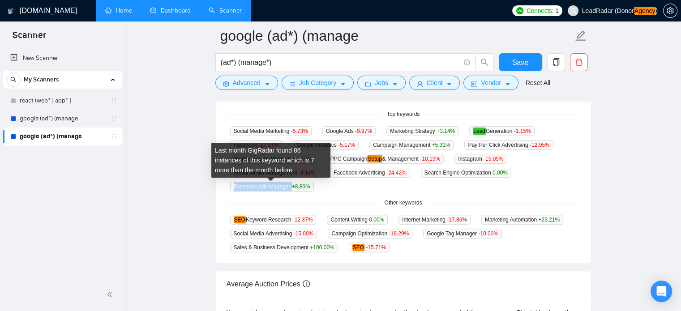
drag, startPoint x: 290, startPoint y: 187, endPoint x: 233, endPoint y: 188, distance: 57.3
click at [233, 188] on span "Facebook Ads Manager +8.86 %" at bounding box center [272, 187] width 84 height 10
copy span "Facebook Ads Manager"
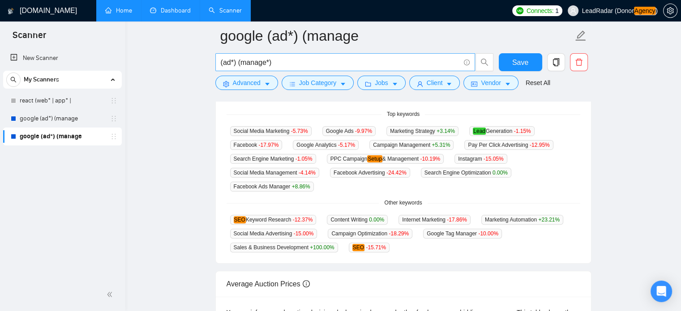
click at [220, 66] on span "(ad*) (manage*)" at bounding box center [345, 62] width 260 height 18
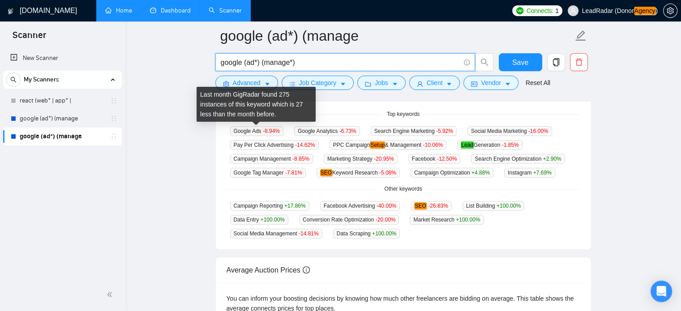
type input "google (ad*) (manage*)"
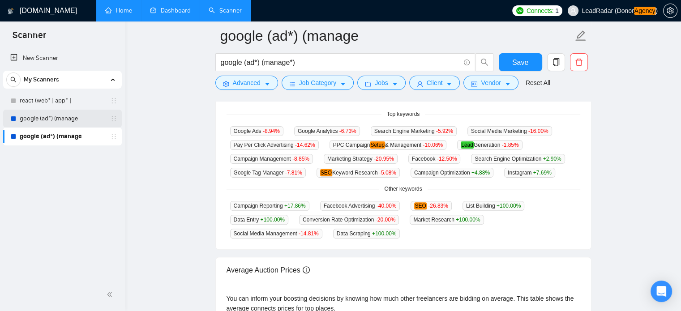
click at [50, 124] on link "google (ad*) (manage" at bounding box center [62, 119] width 85 height 18
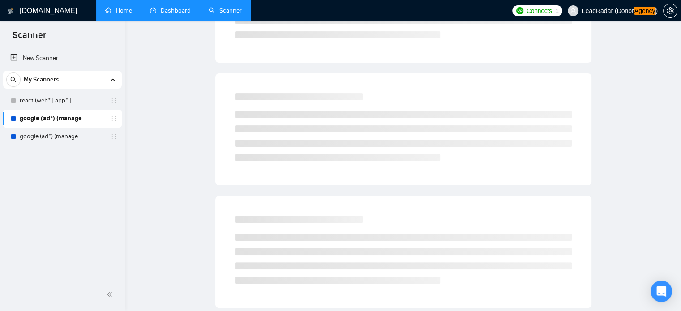
scroll to position [16, 0]
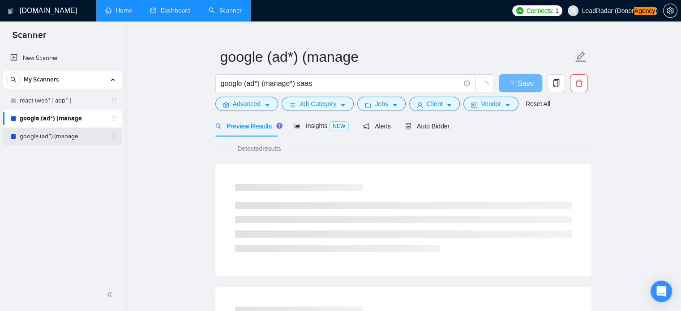
click at [57, 134] on link "google (ad*) (manage" at bounding box center [62, 137] width 85 height 18
